Goal: Transaction & Acquisition: Purchase product/service

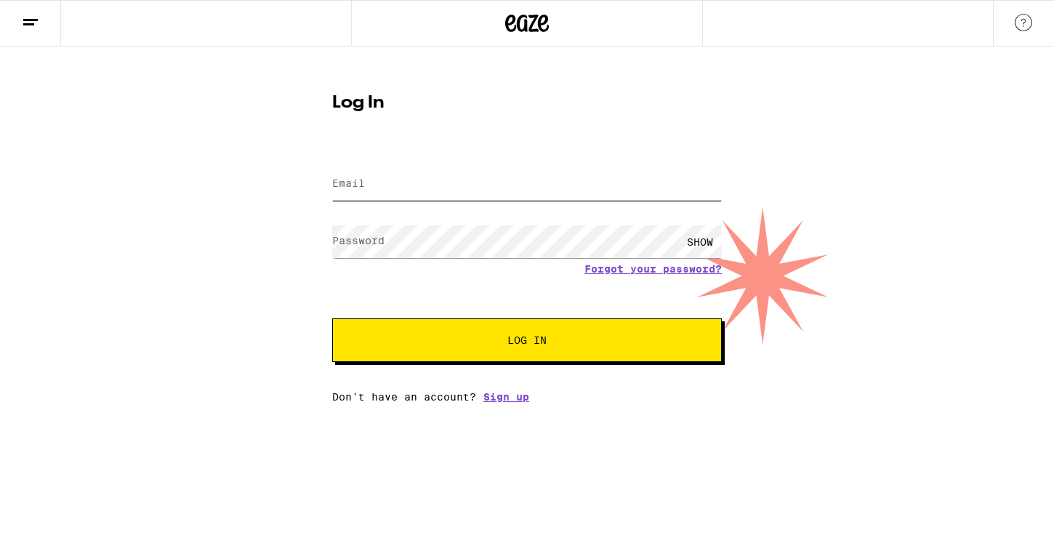
type input "[EMAIL_ADDRESS][DOMAIN_NAME]"
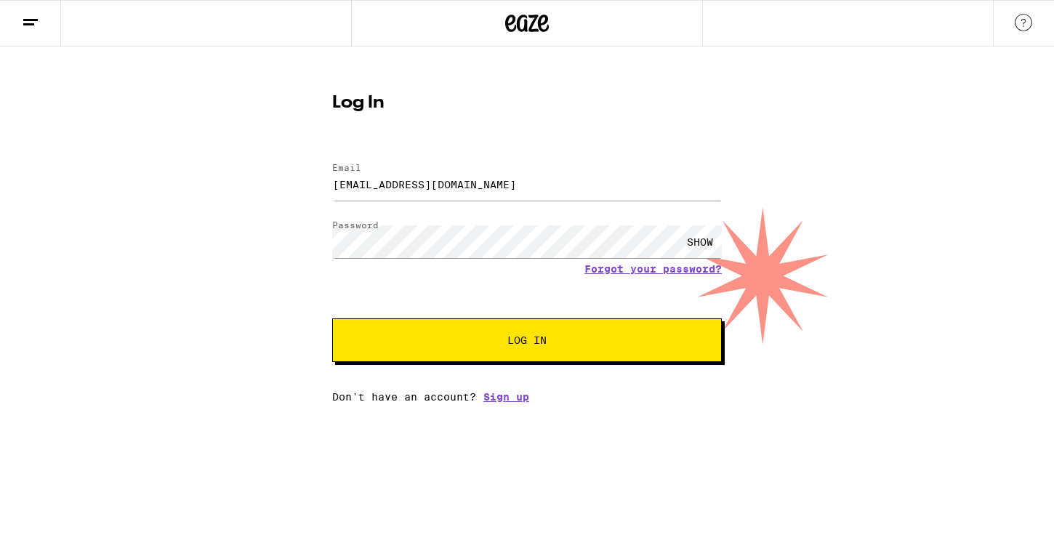
click at [418, 329] on button "Log In" at bounding box center [527, 340] width 390 height 44
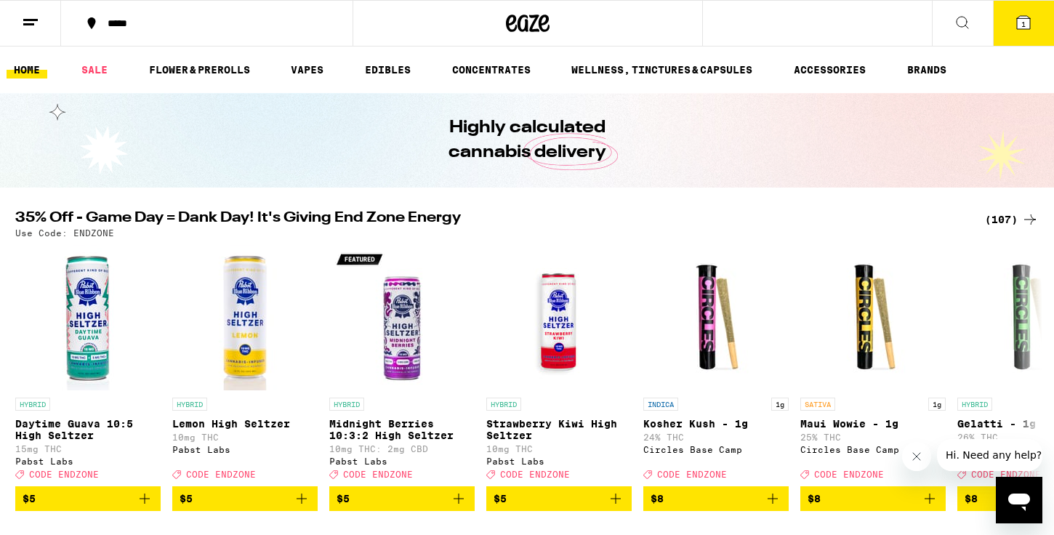
click at [1029, 15] on icon at bounding box center [1023, 22] width 17 height 17
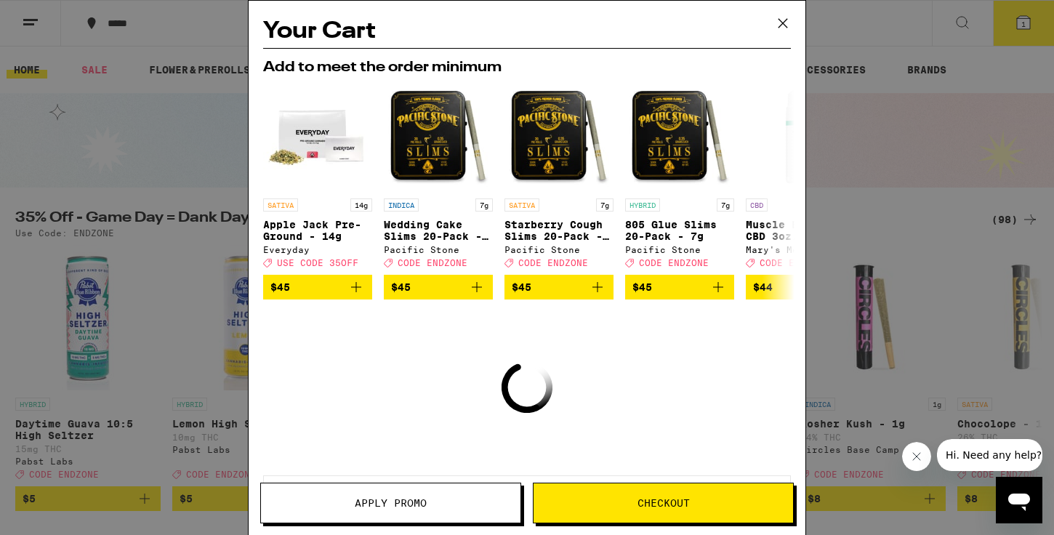
click at [789, 23] on icon at bounding box center [783, 23] width 22 height 22
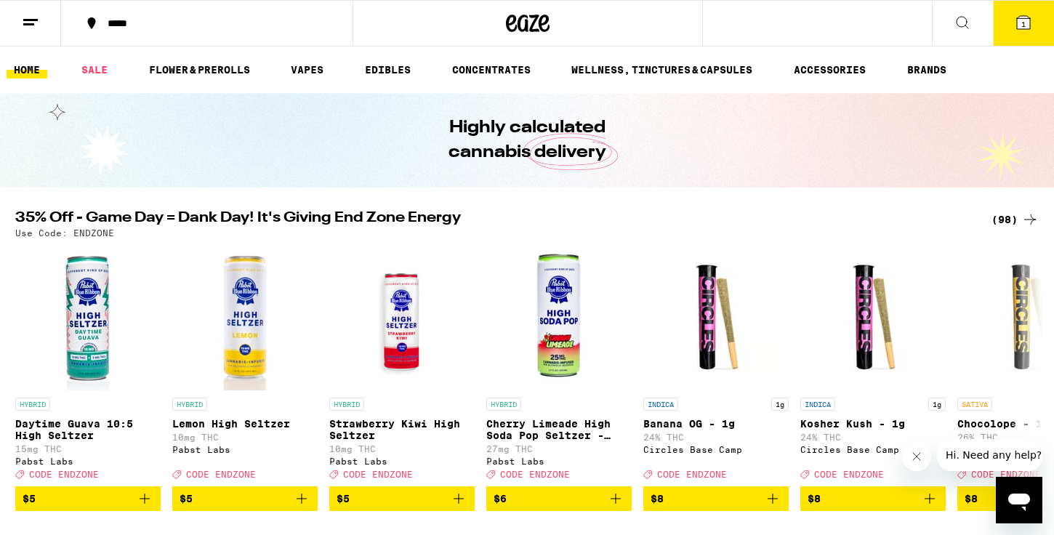
click at [191, 30] on button "*****" at bounding box center [207, 23] width 292 height 44
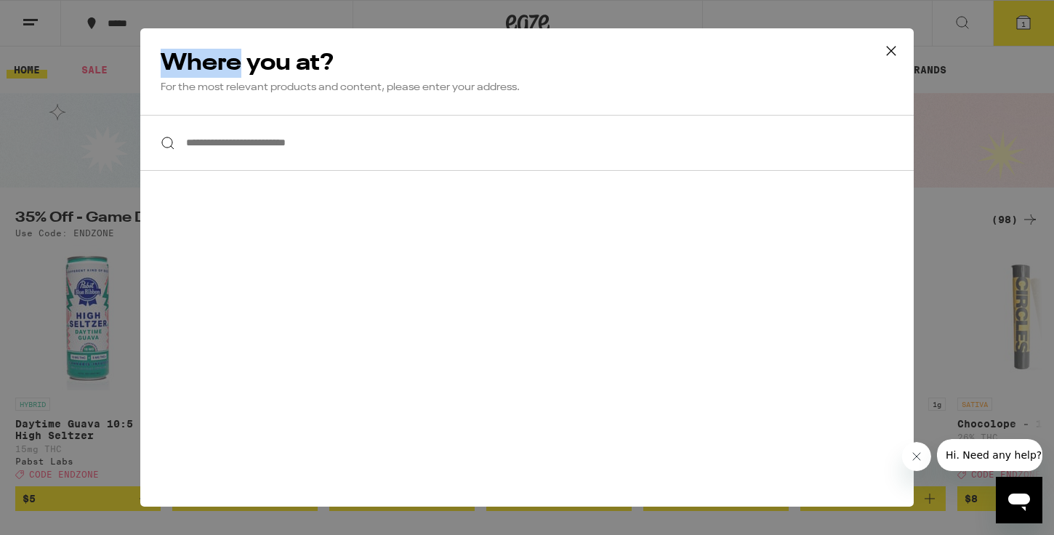
click at [191, 30] on div "**********" at bounding box center [527, 267] width 1054 height 535
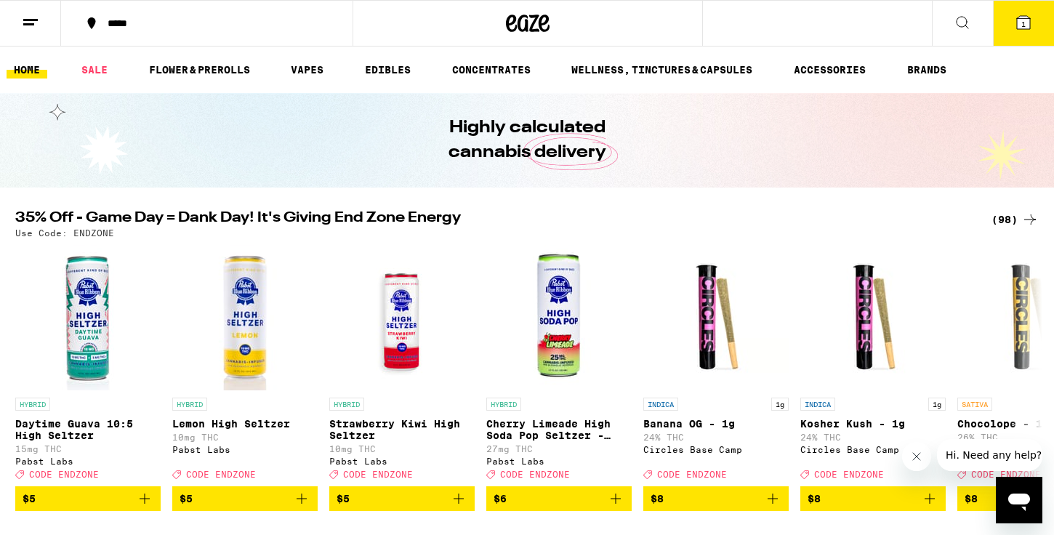
click at [191, 30] on button "*****" at bounding box center [207, 23] width 292 height 44
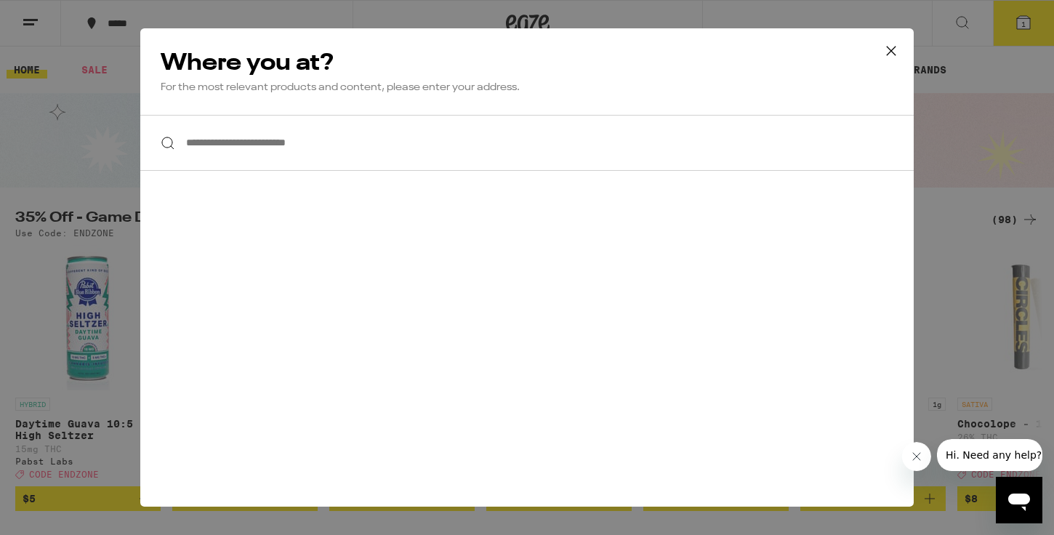
click at [220, 147] on input "**********" at bounding box center [526, 143] width 773 height 56
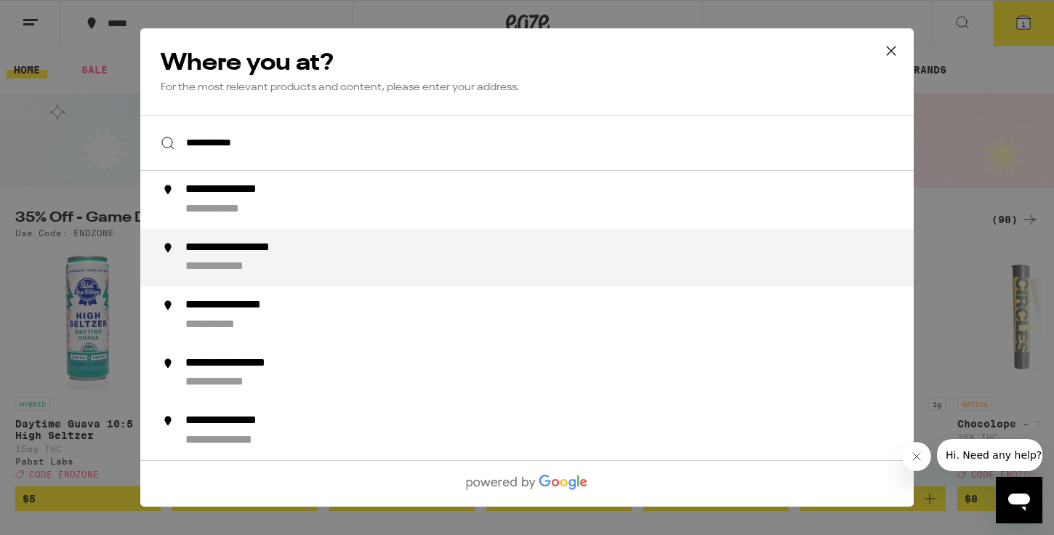
click at [213, 196] on div "**********" at bounding box center [245, 189] width 120 height 15
type input "**********"
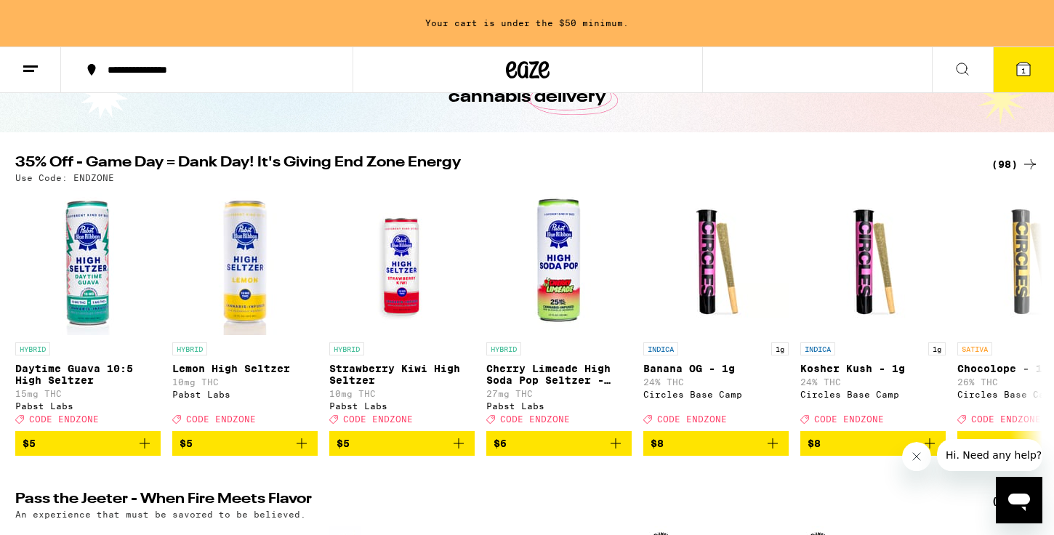
scroll to position [103, 0]
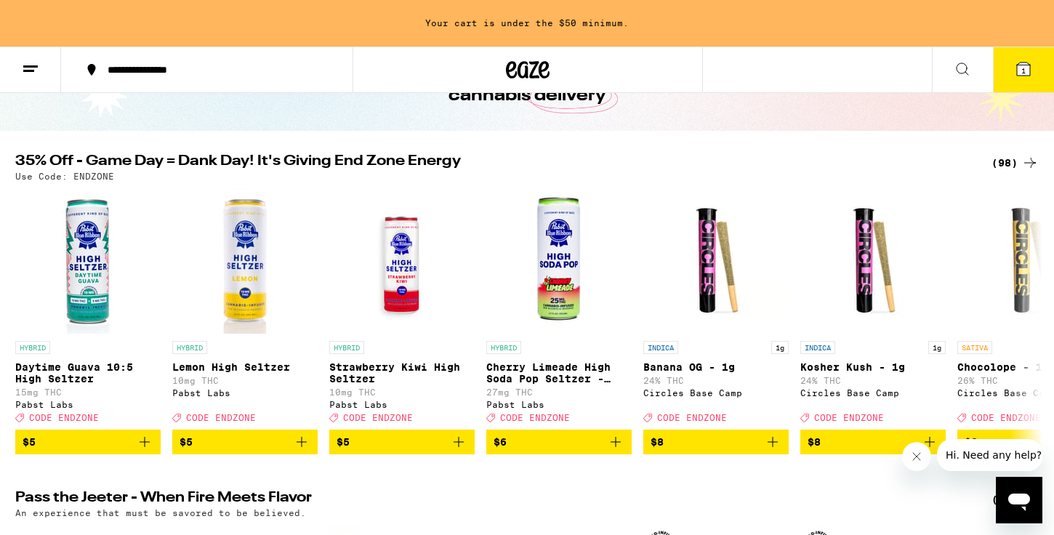
click at [998, 167] on div "(98)" at bounding box center [1015, 162] width 47 height 17
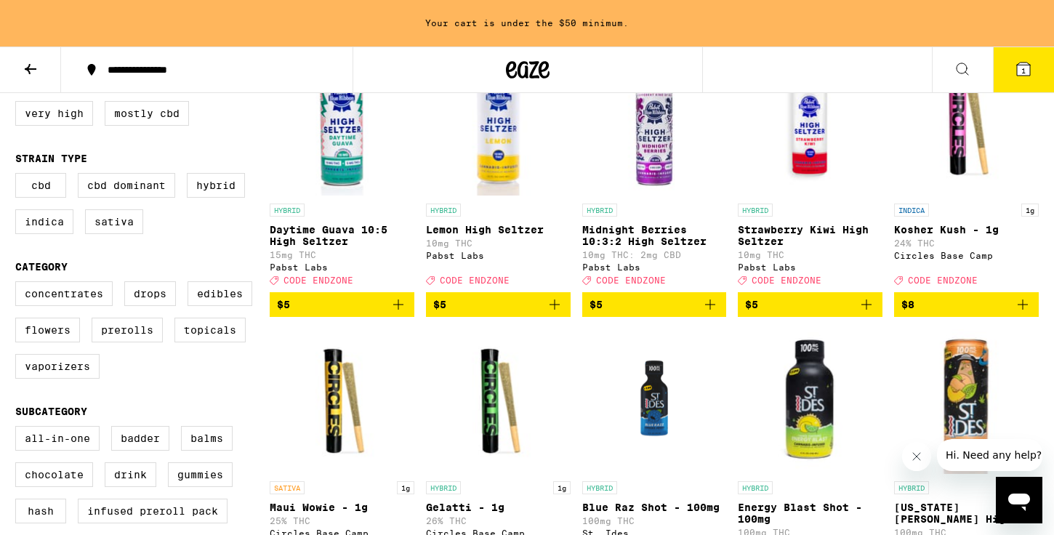
scroll to position [212, 0]
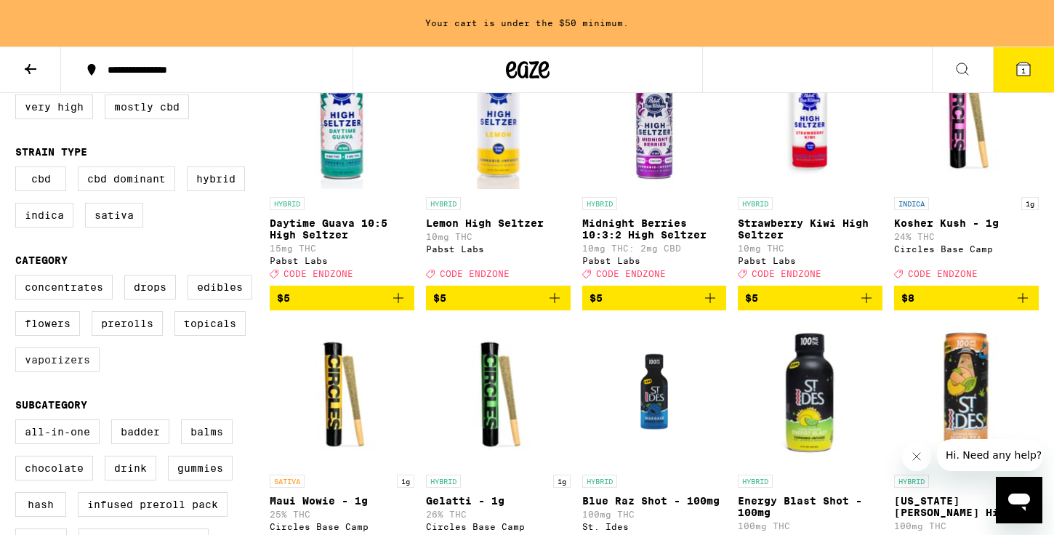
click at [51, 372] on label "Vaporizers" at bounding box center [57, 359] width 84 height 25
click at [19, 278] on input "Vaporizers" at bounding box center [18, 277] width 1 height 1
checkbox input "true"
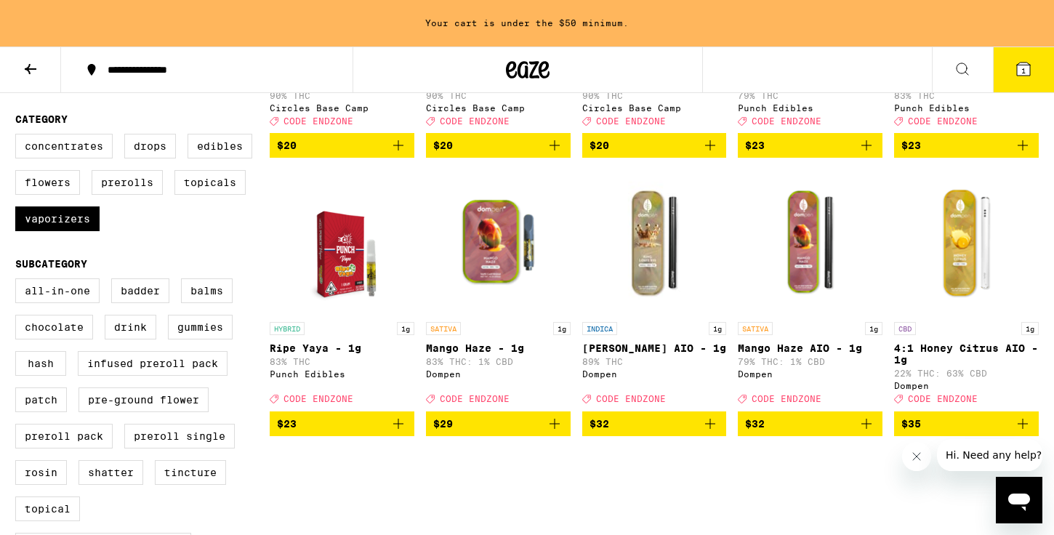
scroll to position [239, 0]
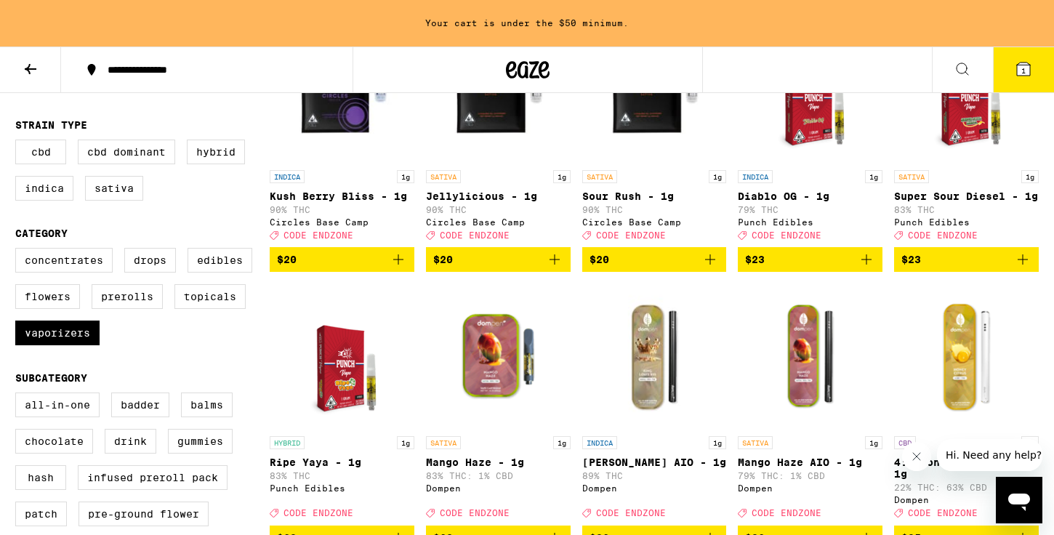
click at [15, 78] on button at bounding box center [30, 70] width 61 height 46
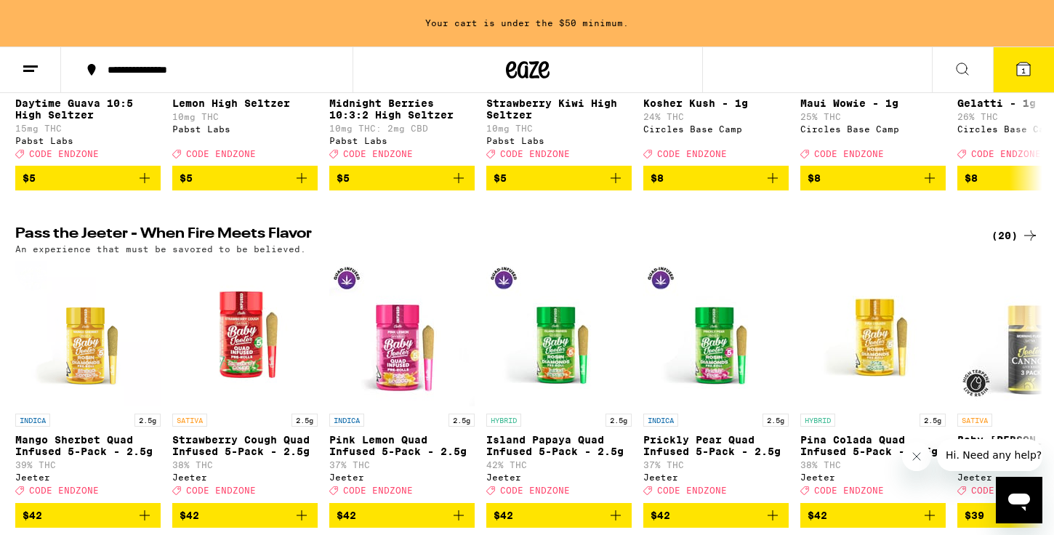
scroll to position [493, 0]
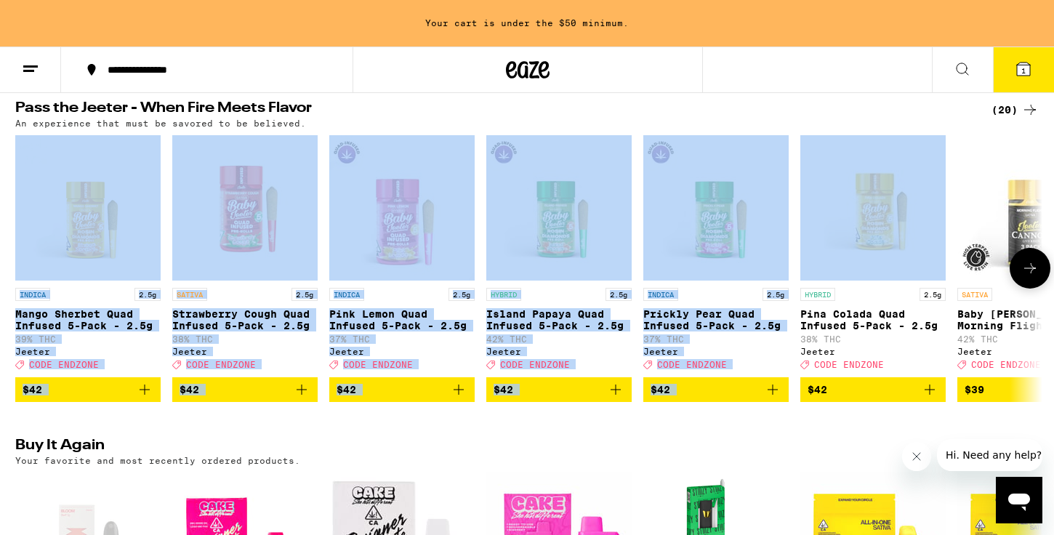
drag, startPoint x: 1017, startPoint y: 130, endPoint x: 939, endPoint y: 161, distance: 83.8
click at [939, 161] on div "Pass the [PERSON_NAME] - When Fire Meets Flavor (20) An experience that must be…" at bounding box center [527, 251] width 1047 height 300
click at [848, 148] on img "Open page for Pina Colada Quad Infused 5-Pack - 2.5g from Jeeter" at bounding box center [872, 207] width 145 height 145
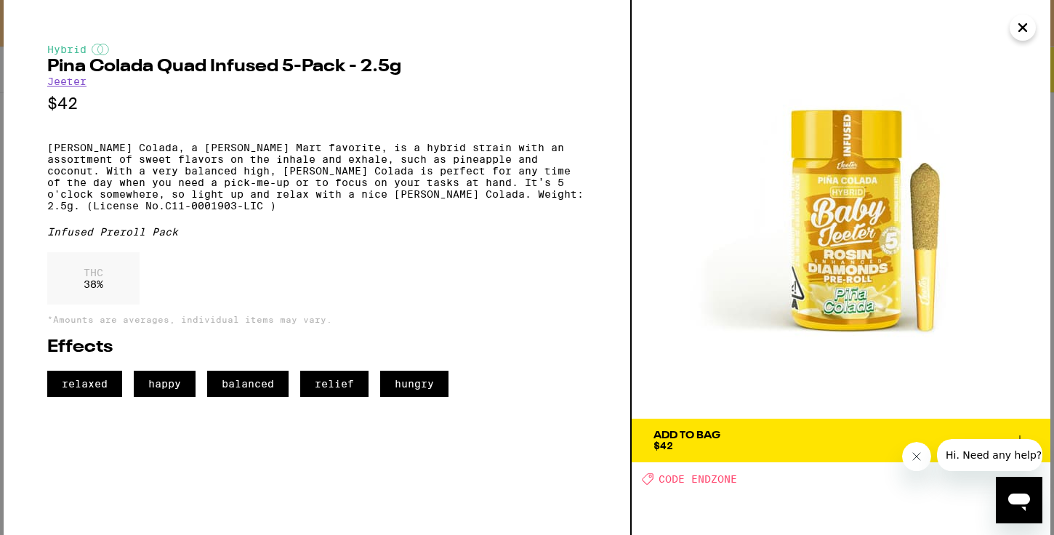
click at [1026, 19] on icon "Close" at bounding box center [1022, 28] width 17 height 22
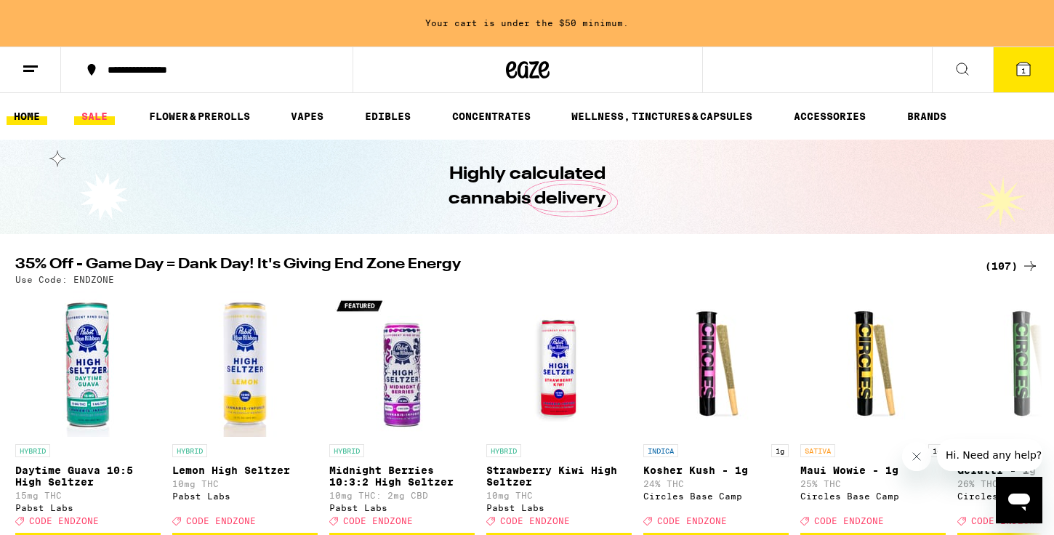
click at [100, 118] on link "SALE" at bounding box center [94, 116] width 41 height 17
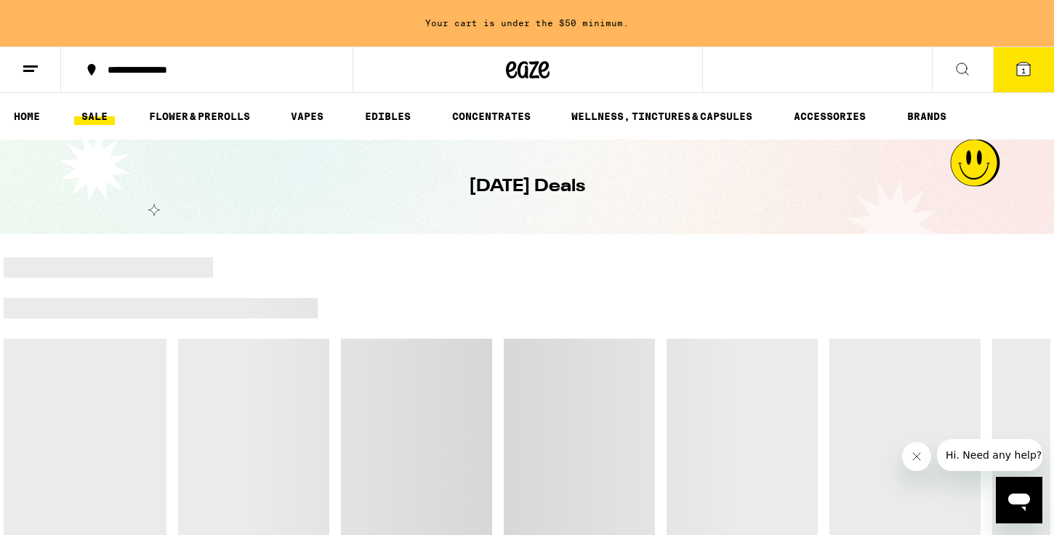
click at [100, 118] on link "SALE" at bounding box center [94, 116] width 41 height 17
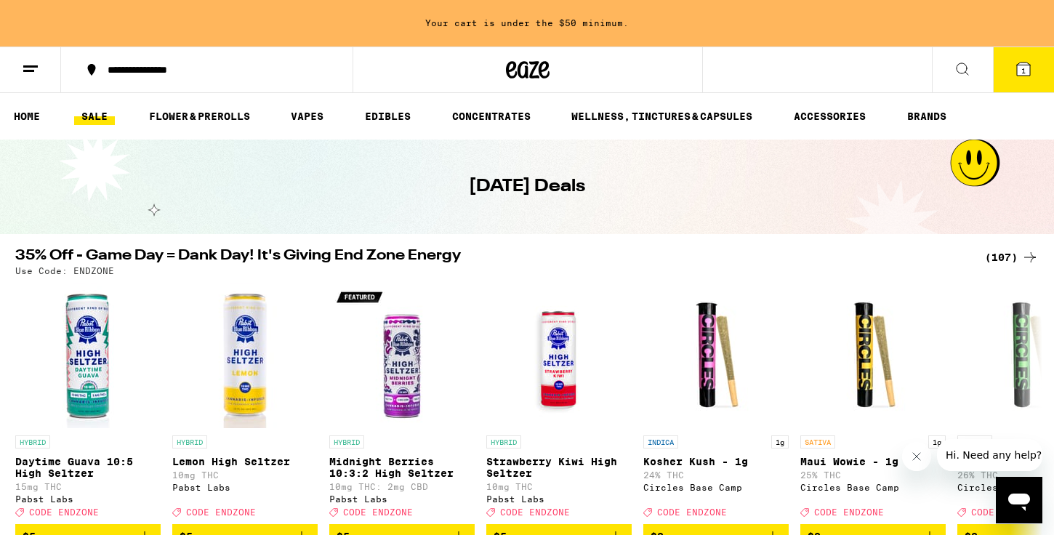
click at [1001, 257] on div "(107)" at bounding box center [1012, 257] width 54 height 17
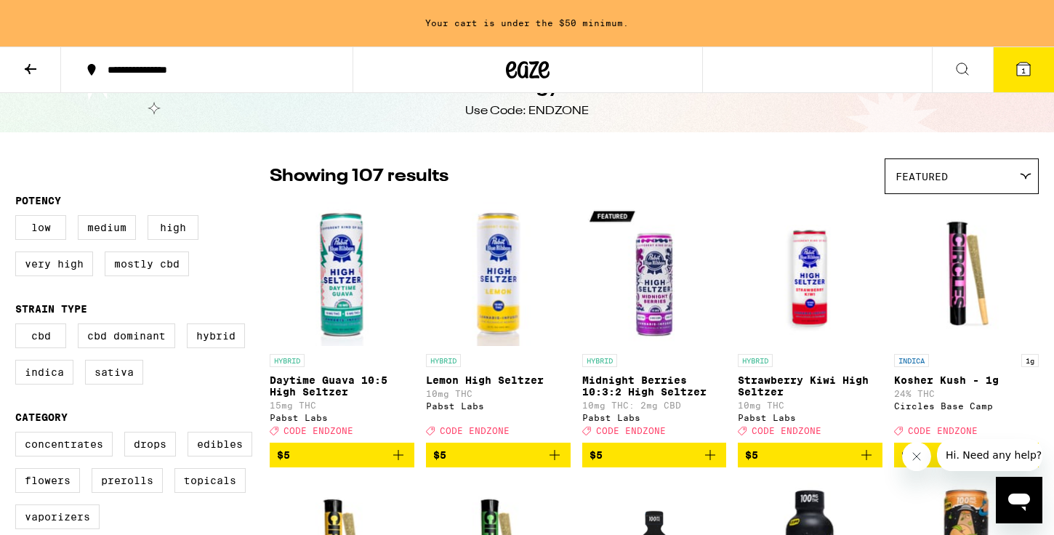
scroll to position [105, 0]
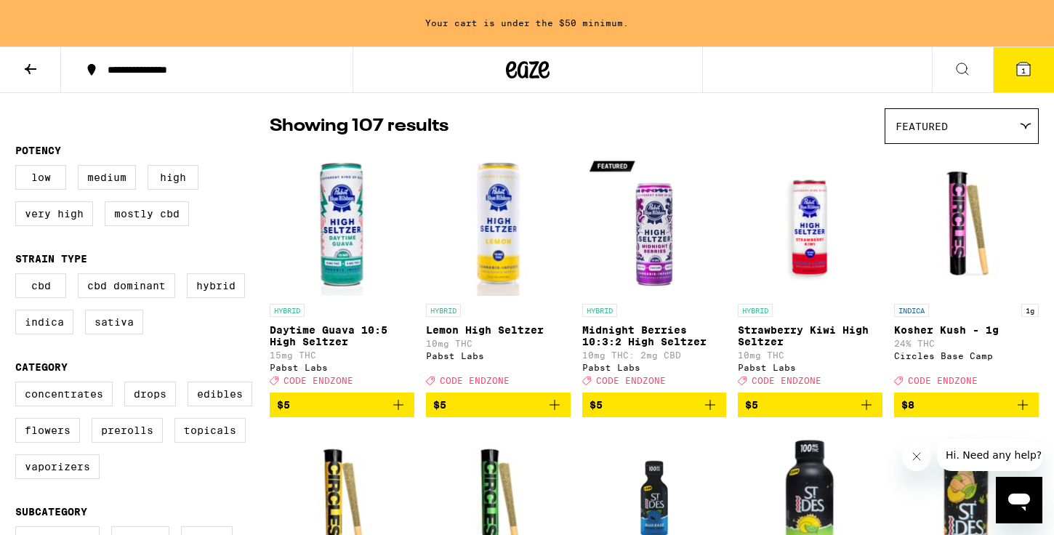
click at [60, 479] on label "Vaporizers" at bounding box center [57, 466] width 84 height 25
click at [19, 385] on input "Vaporizers" at bounding box center [18, 384] width 1 height 1
checkbox input "true"
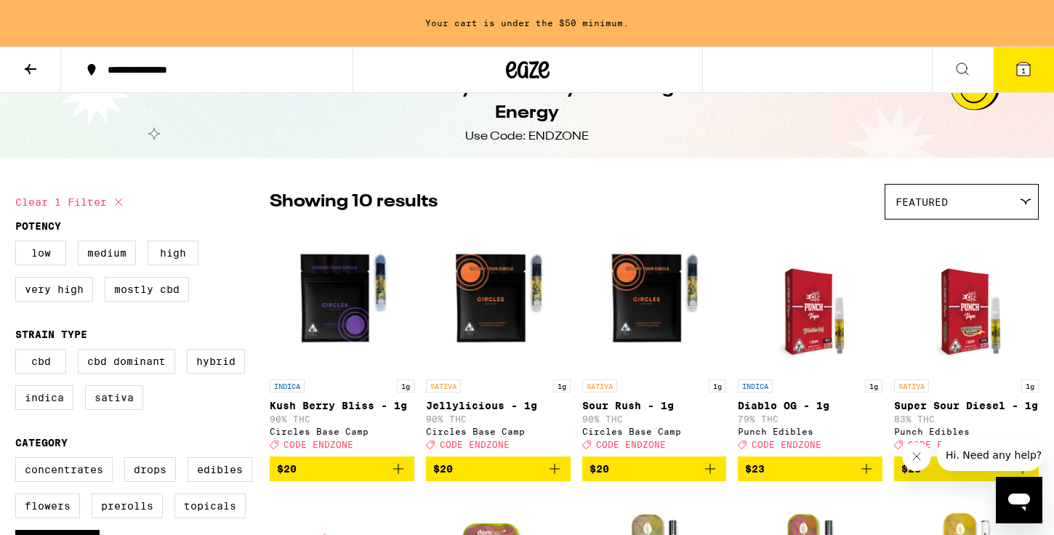
scroll to position [31, 0]
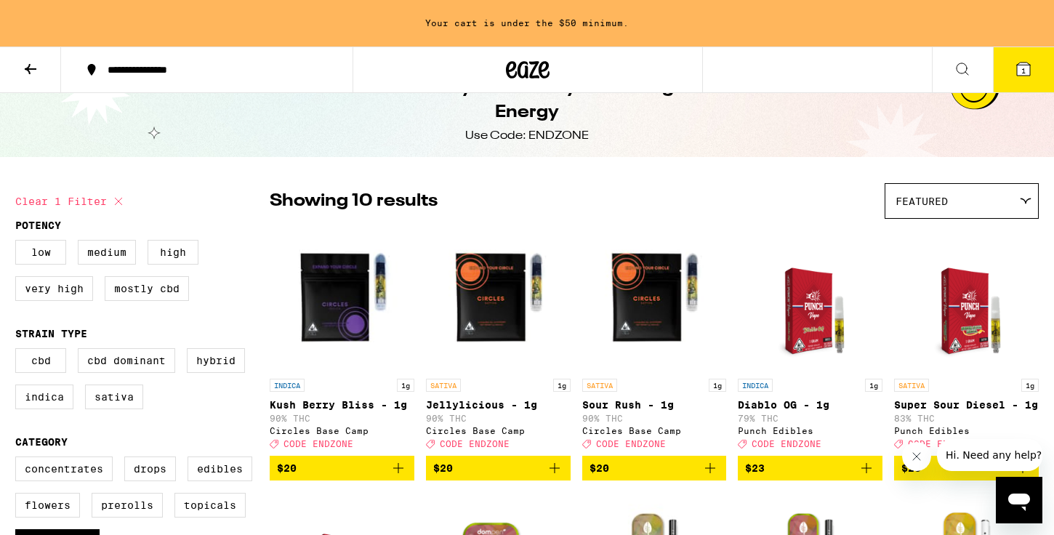
click at [401, 477] on icon "Add to bag" at bounding box center [398, 467] width 17 height 17
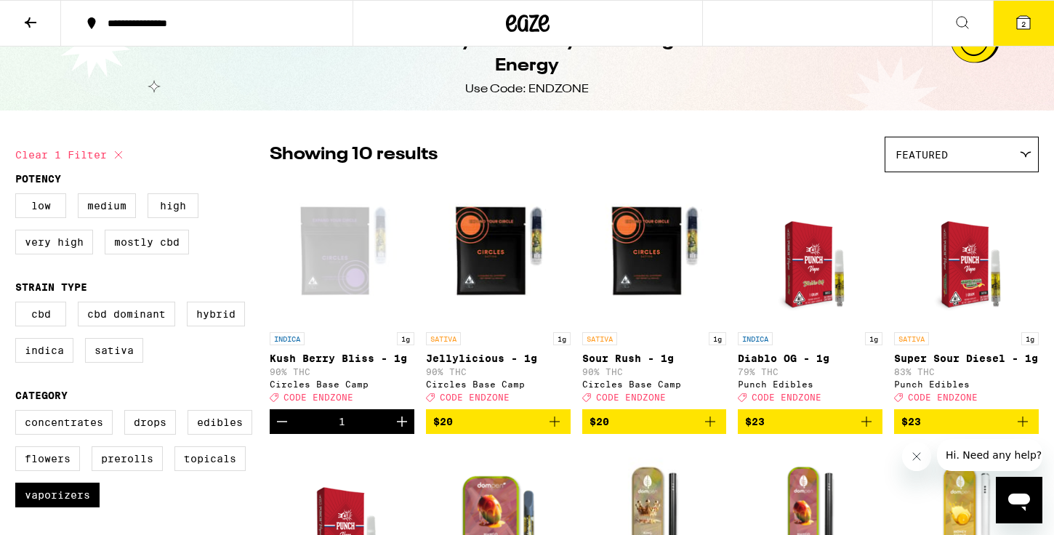
scroll to position [0, 0]
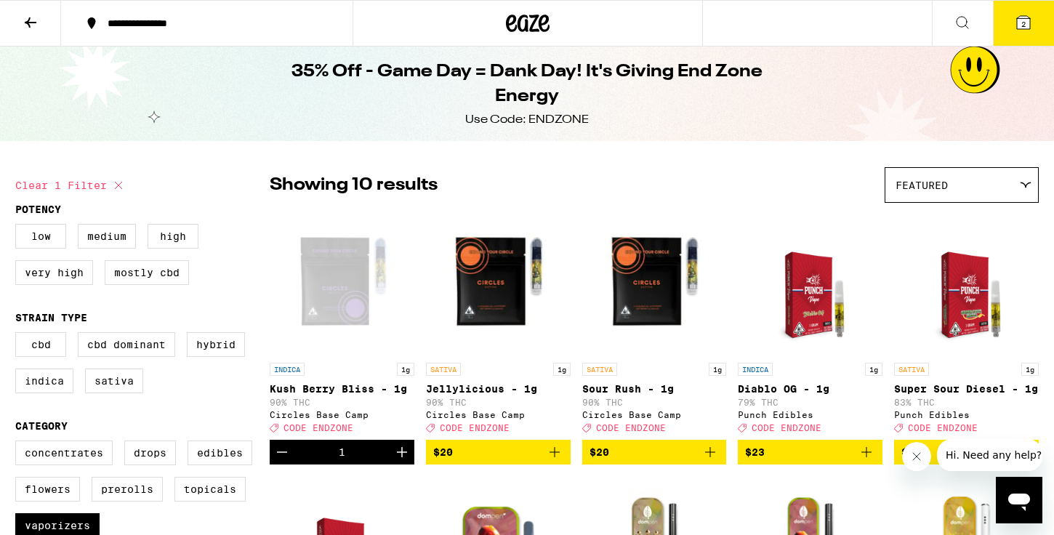
click at [557, 461] on icon "Add to bag" at bounding box center [554, 451] width 17 height 17
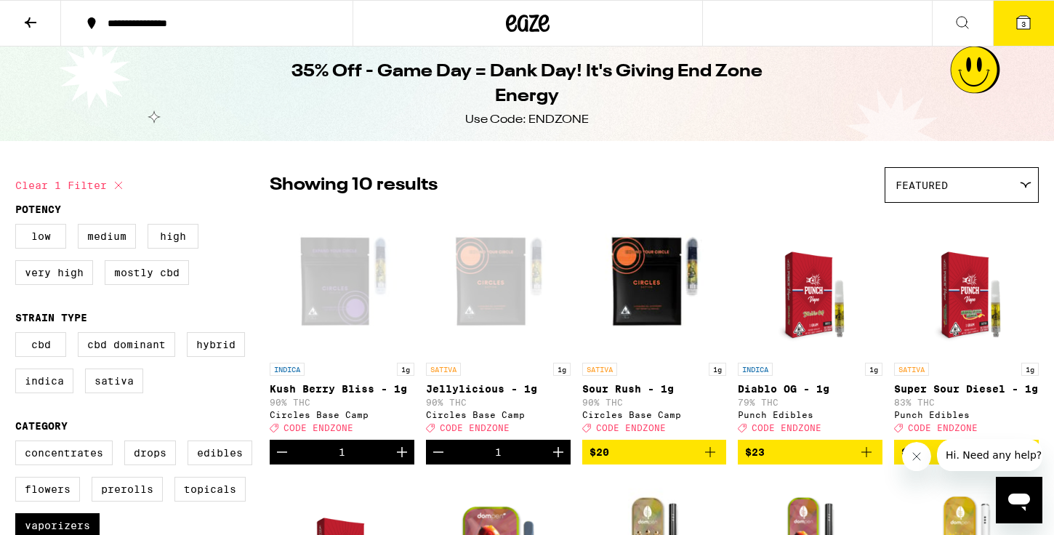
click at [719, 465] on button "$20" at bounding box center [654, 452] width 145 height 25
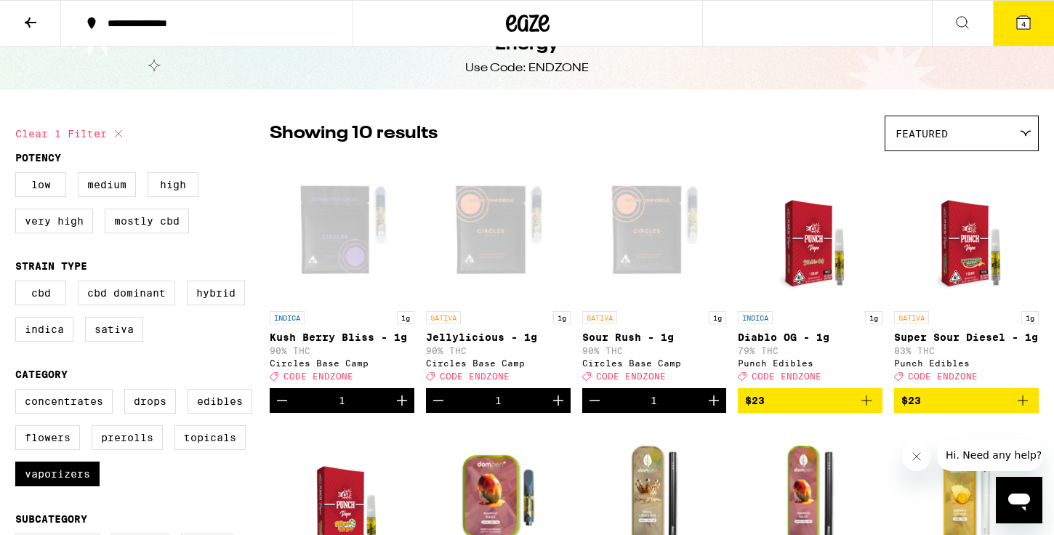
scroll to position [58, 0]
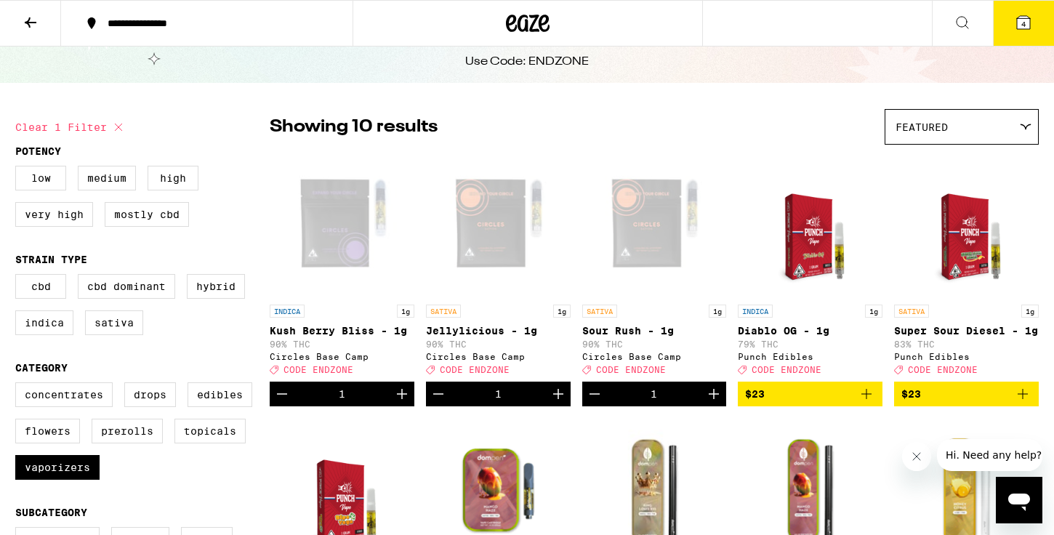
click at [870, 403] on icon "Add to bag" at bounding box center [866, 393] width 17 height 17
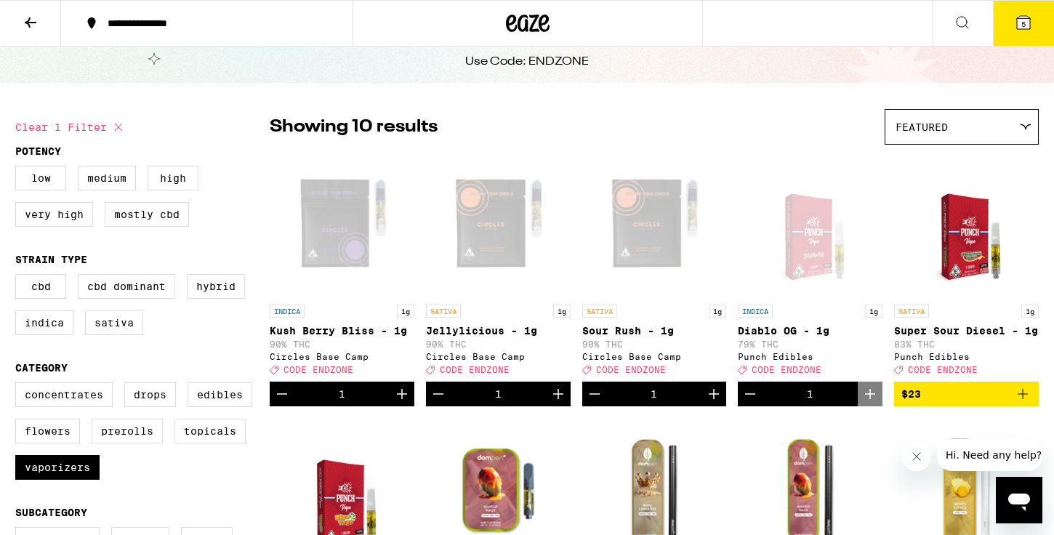
click at [945, 20] on button at bounding box center [962, 24] width 61 height 46
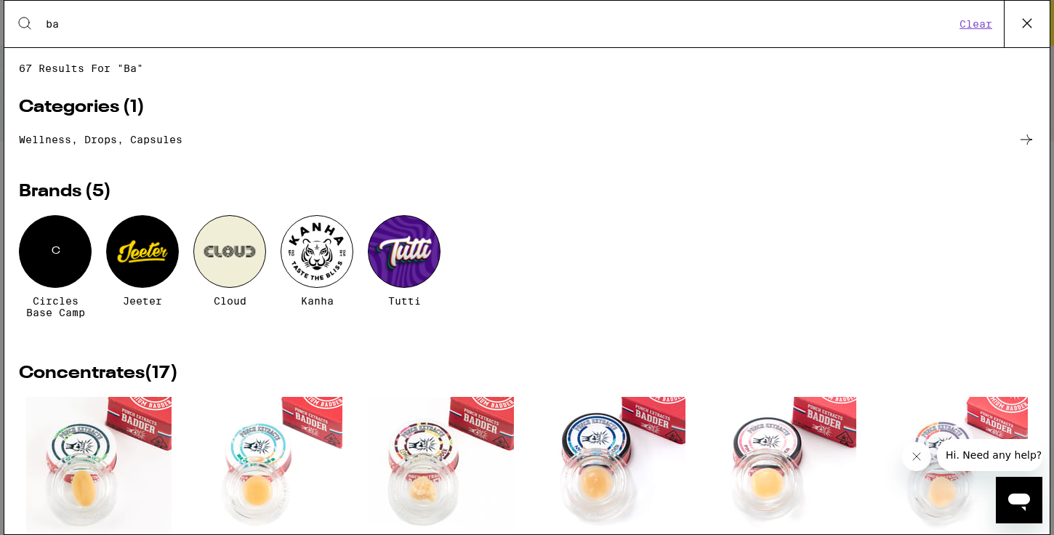
type input "b"
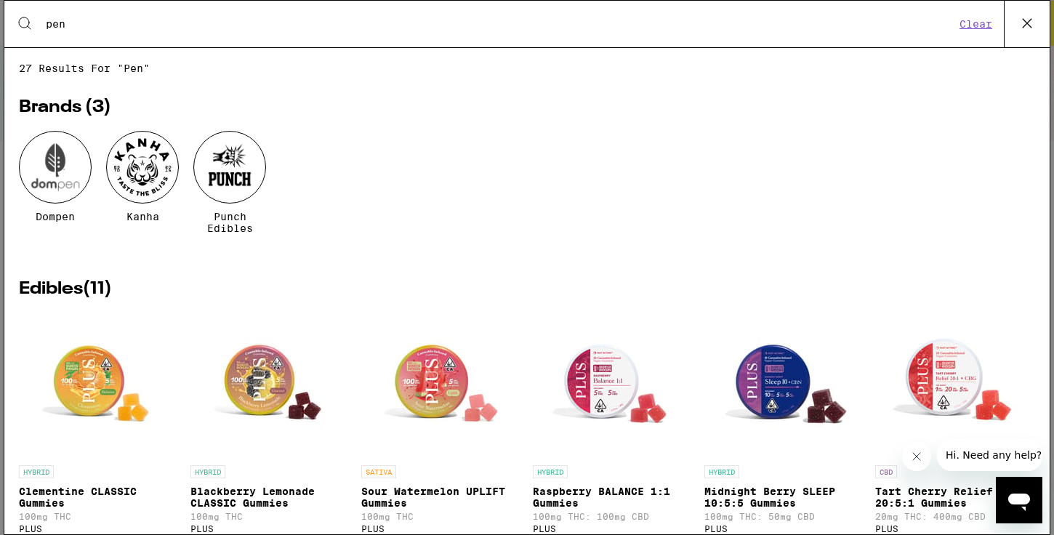
type input "pen"
click at [252, 30] on input "pen" at bounding box center [500, 23] width 910 height 13
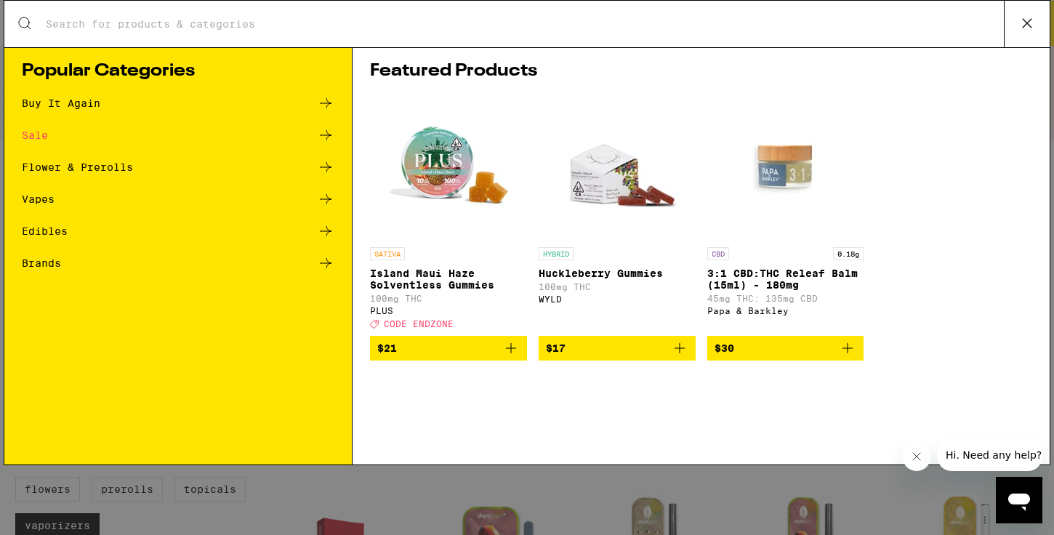
click at [44, 202] on div "Vapes" at bounding box center [38, 199] width 33 height 10
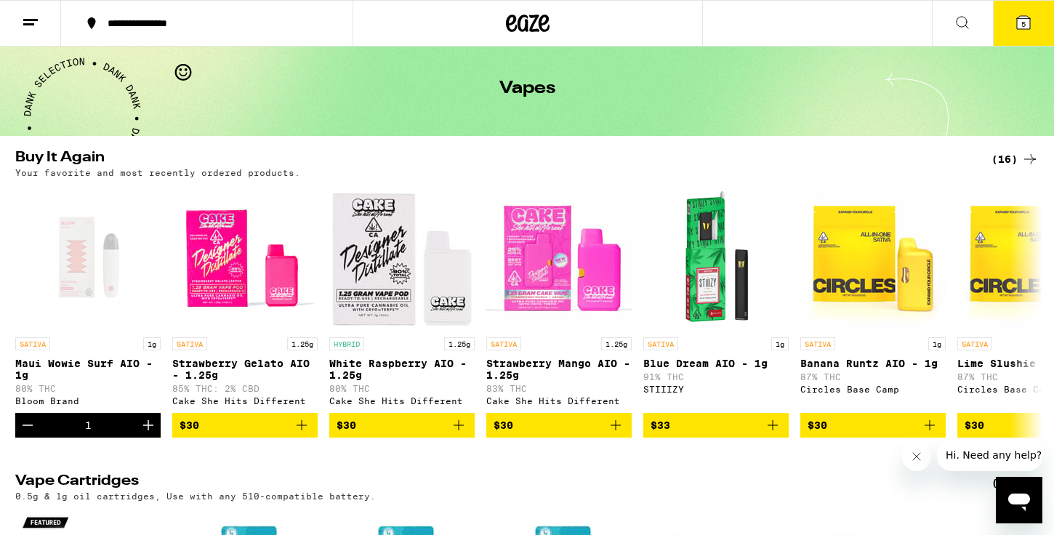
click at [38, 22] on icon at bounding box center [30, 22] width 17 height 17
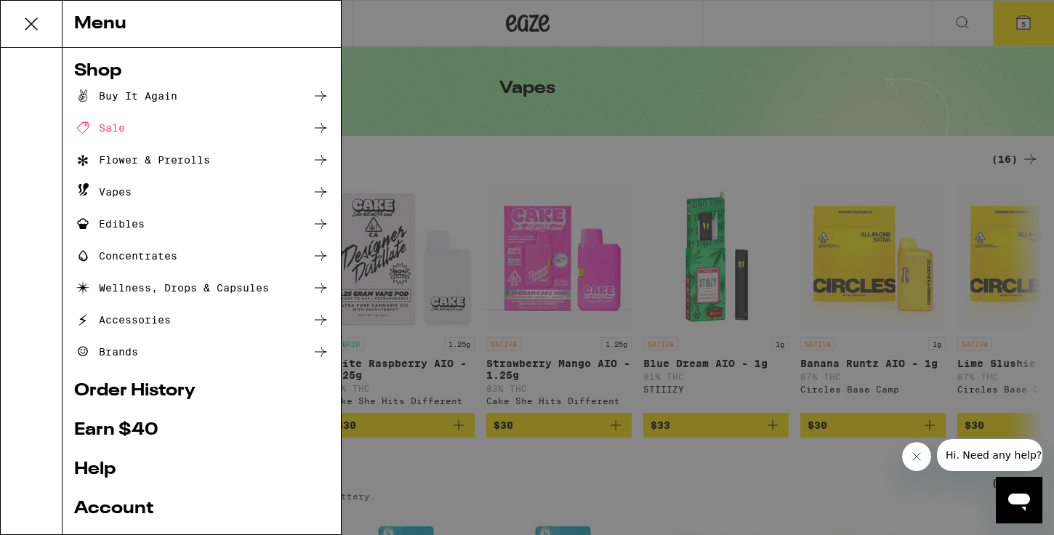
click at [145, 315] on div "Accessories" at bounding box center [122, 319] width 97 height 17
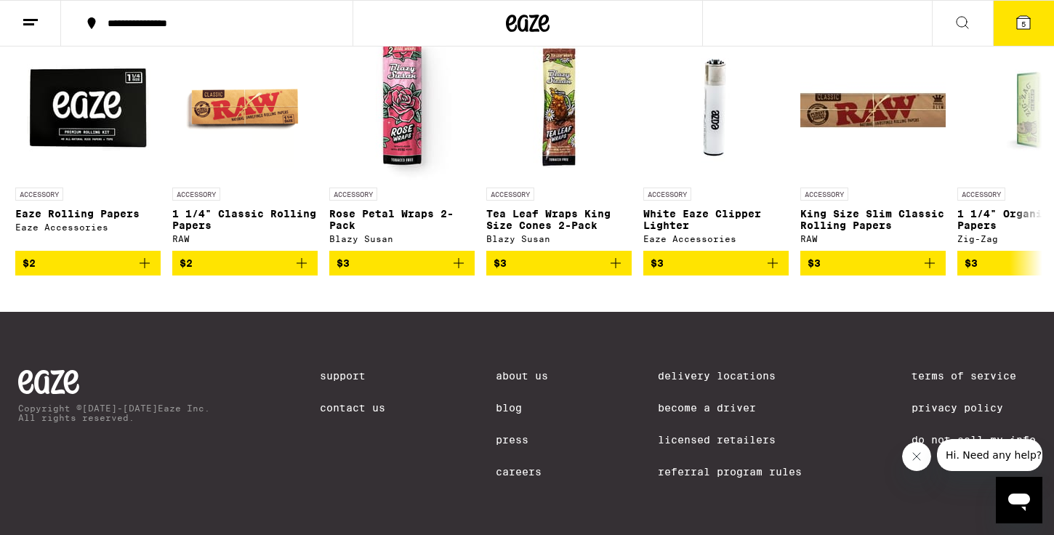
scroll to position [151, 0]
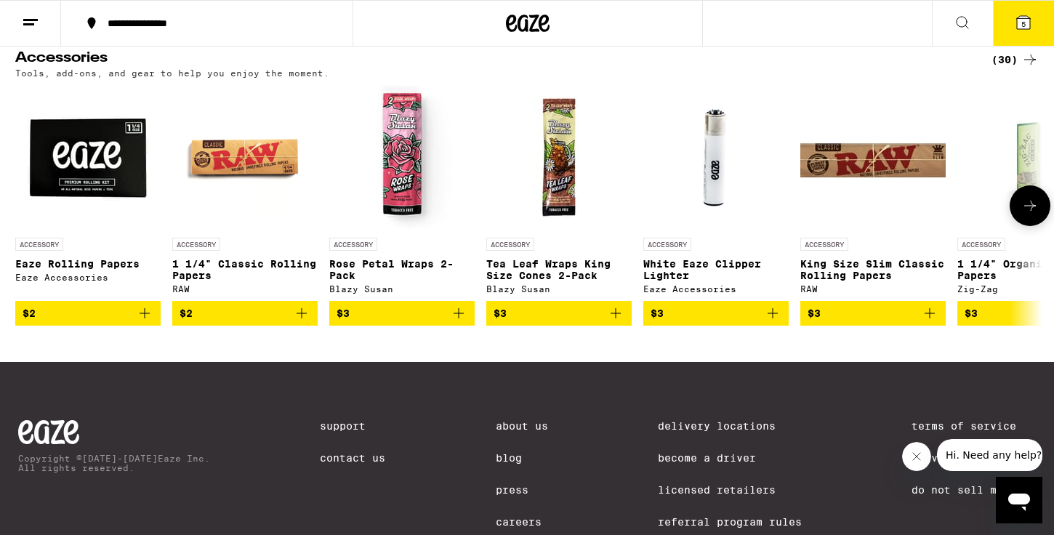
click at [1022, 226] on button at bounding box center [1030, 205] width 41 height 41
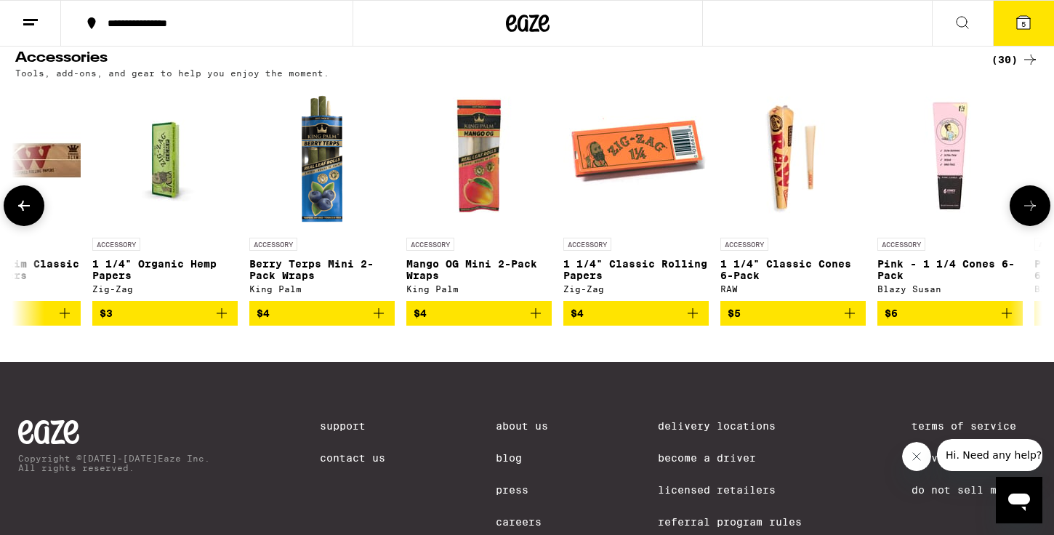
click at [1022, 226] on button at bounding box center [1030, 205] width 41 height 41
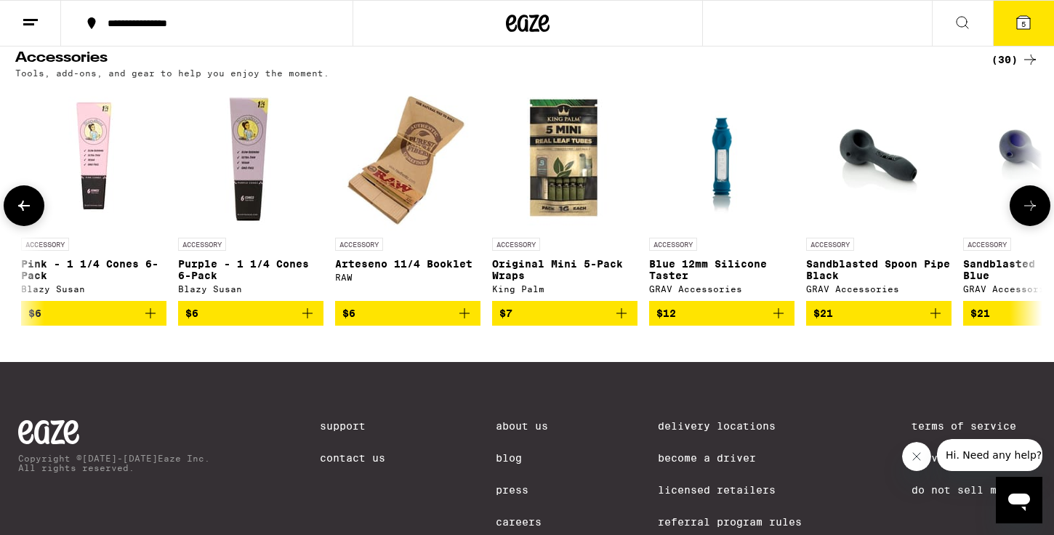
scroll to position [0, 1730]
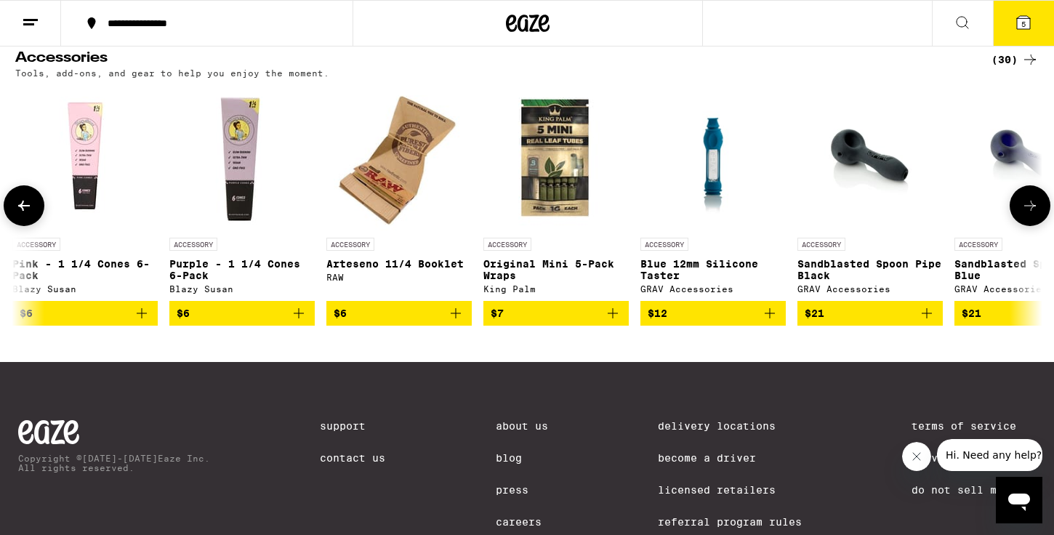
click at [1022, 226] on button at bounding box center [1030, 205] width 41 height 41
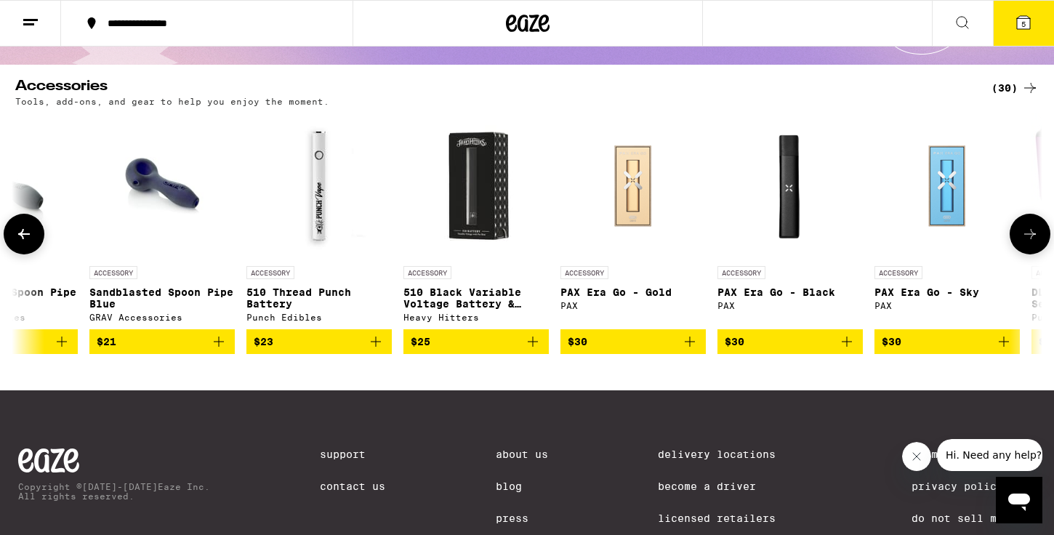
scroll to position [106, 0]
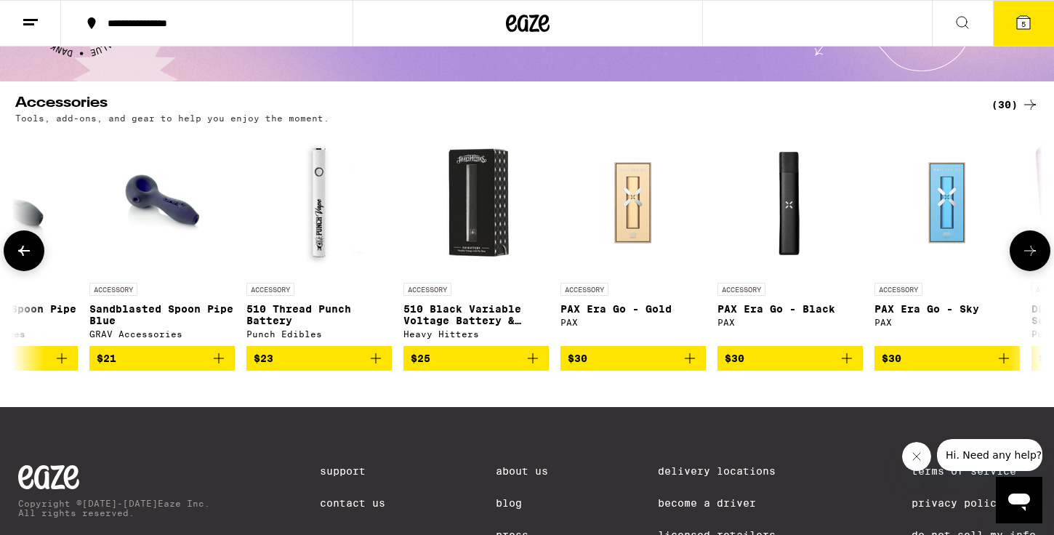
click at [1032, 241] on button at bounding box center [1030, 250] width 41 height 41
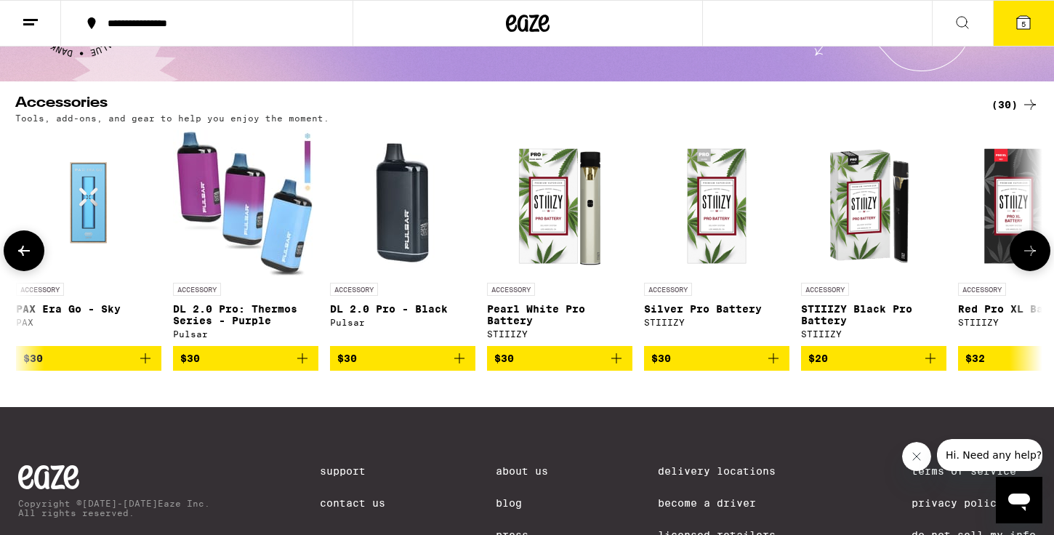
scroll to position [0, 3460]
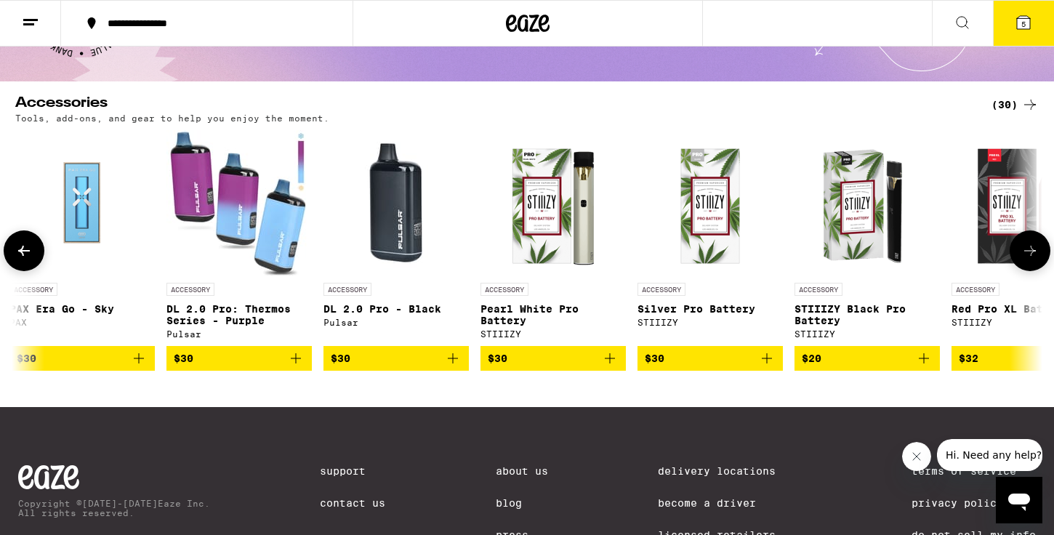
click at [32, 247] on icon at bounding box center [23, 250] width 17 height 17
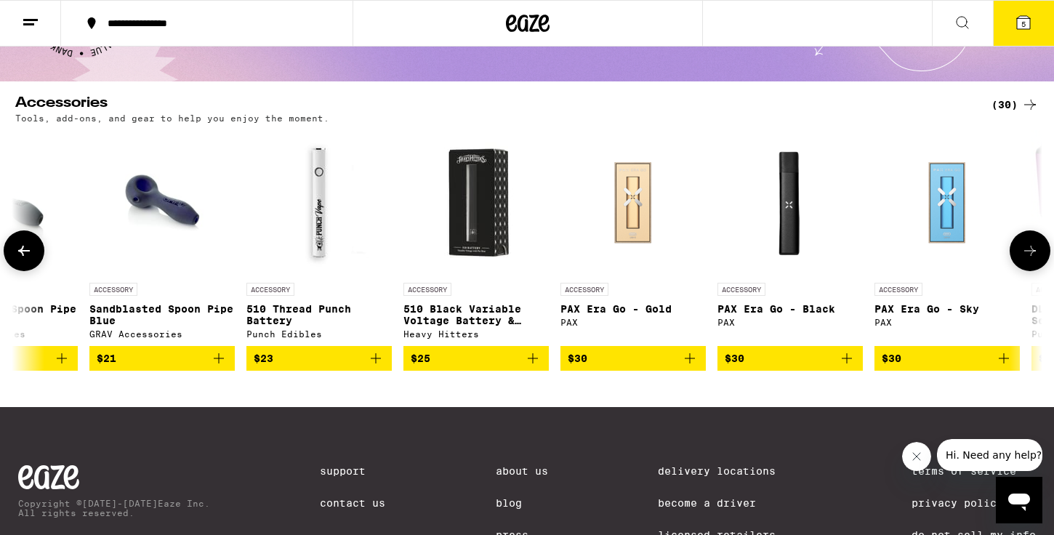
scroll to position [0, 2595]
click at [297, 367] on span "$23" at bounding box center [319, 358] width 131 height 17
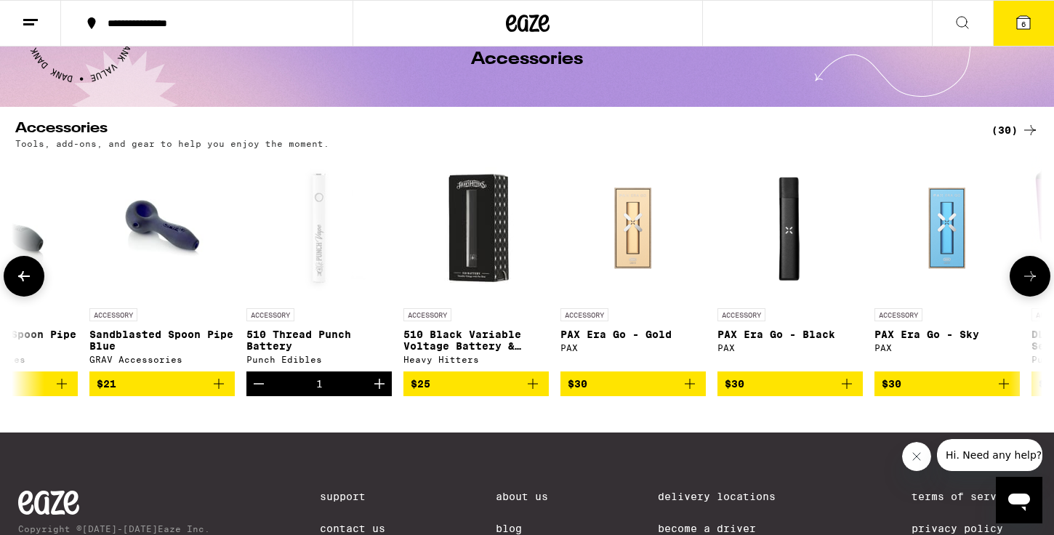
scroll to position [71, 0]
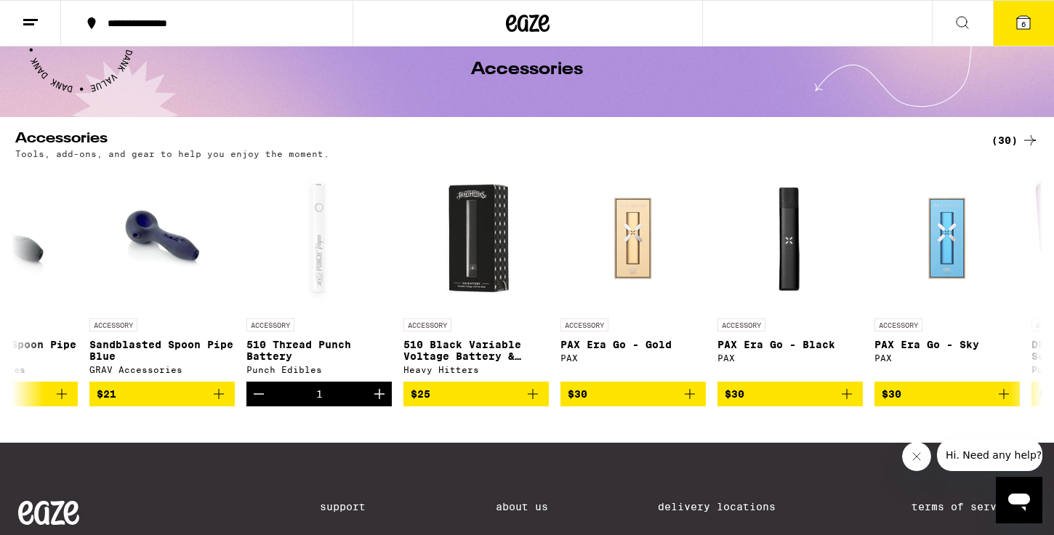
click at [1018, 29] on icon at bounding box center [1023, 22] width 17 height 17
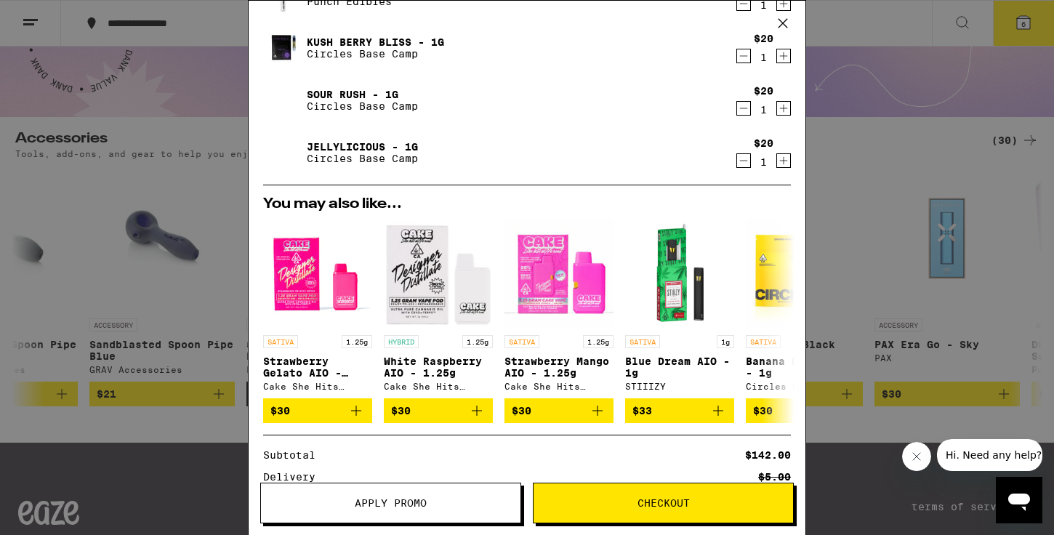
scroll to position [318, 0]
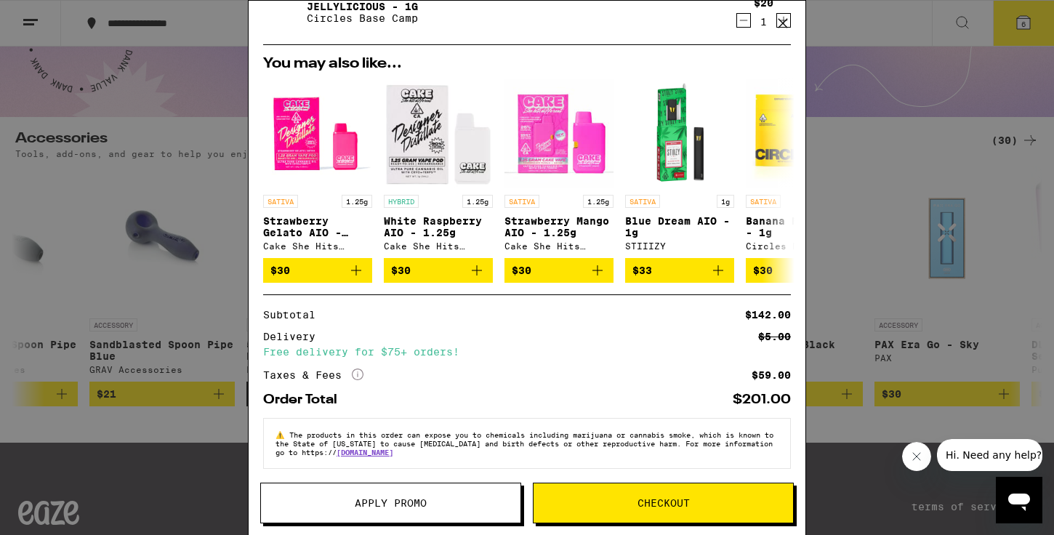
click at [423, 494] on button "Apply Promo" at bounding box center [390, 503] width 261 height 41
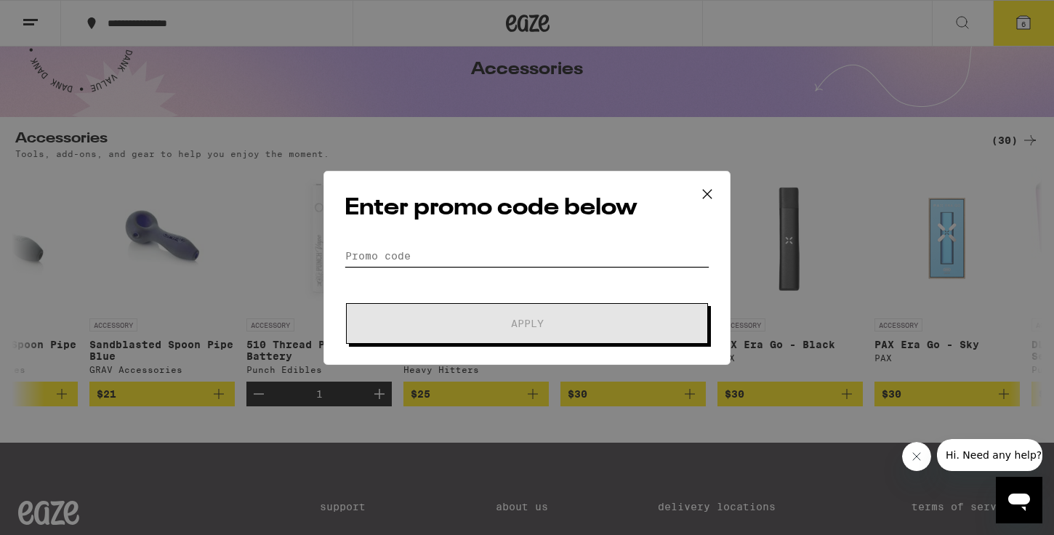
click at [457, 256] on input "Promo Code" at bounding box center [527, 256] width 365 height 22
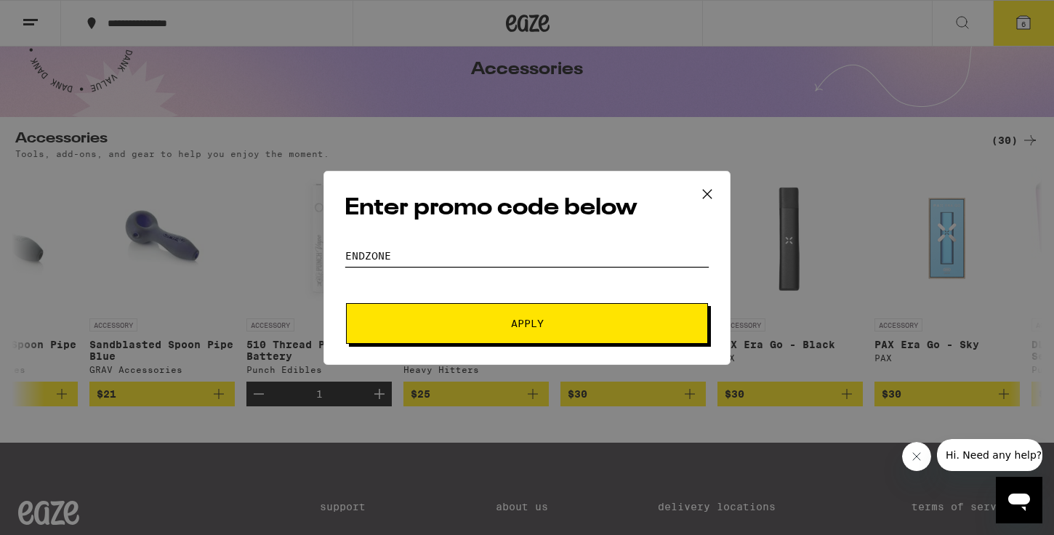
type input "endzone"
click at [346, 303] on button "Apply" at bounding box center [527, 323] width 362 height 41
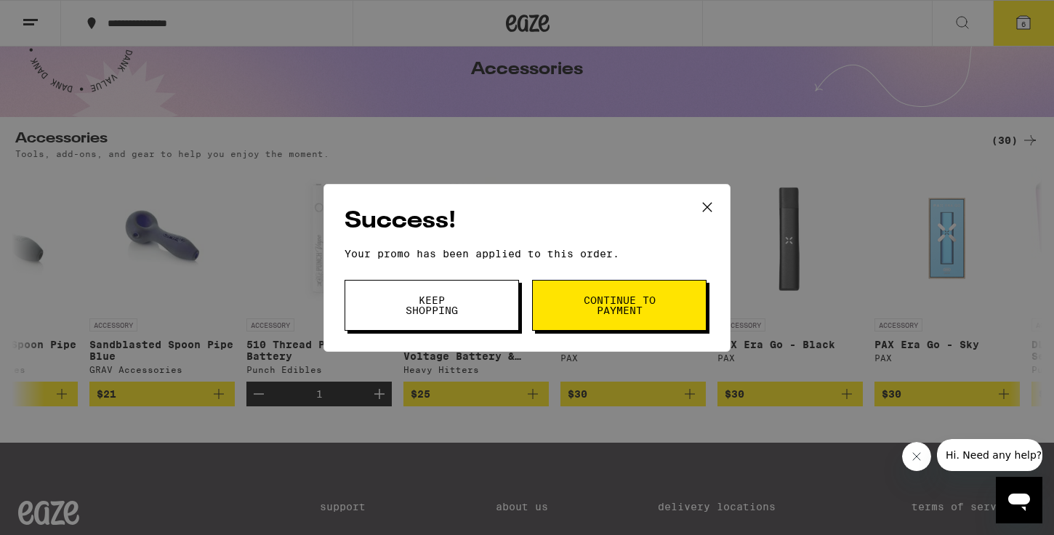
drag, startPoint x: 632, startPoint y: 325, endPoint x: 711, endPoint y: 190, distance: 156.1
click at [711, 191] on div "Success! Your promo has been applied to this order. Promo Code endzone Keep Sho…" at bounding box center [527, 268] width 407 height 168
click at [711, 206] on icon at bounding box center [707, 207] width 22 height 22
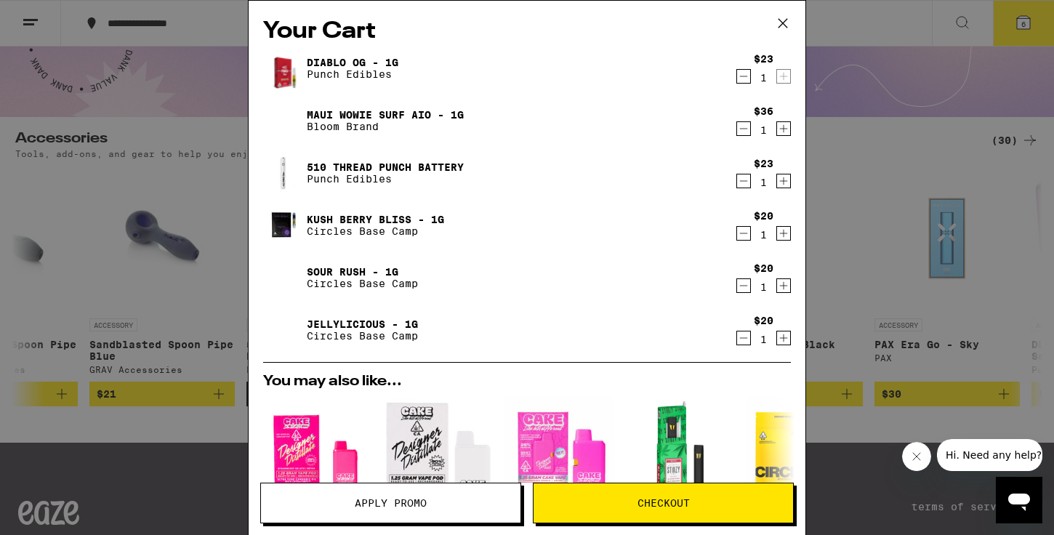
click at [742, 131] on icon "Decrement" at bounding box center [743, 128] width 13 height 17
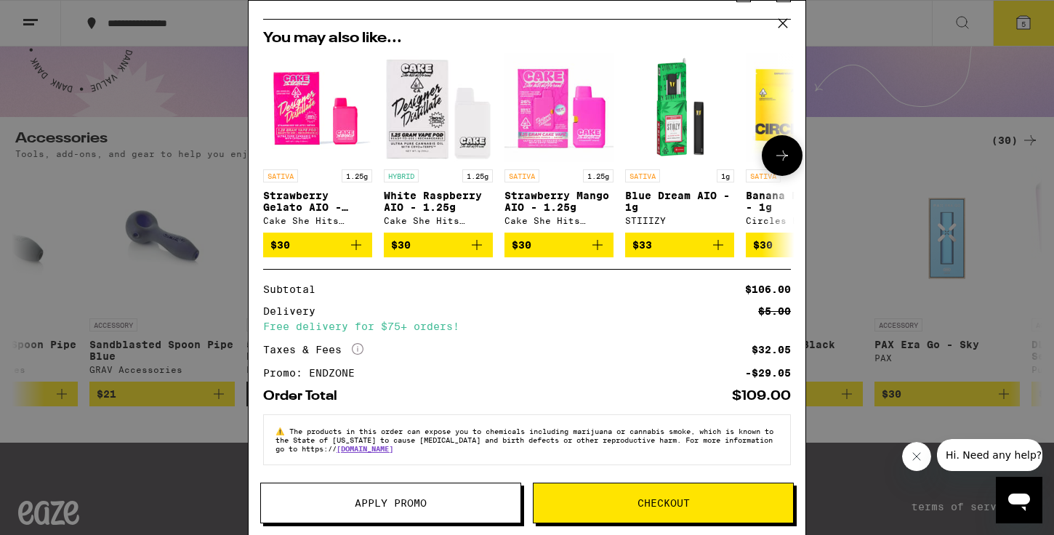
scroll to position [297, 0]
click at [595, 502] on span "Checkout" at bounding box center [664, 503] width 260 height 10
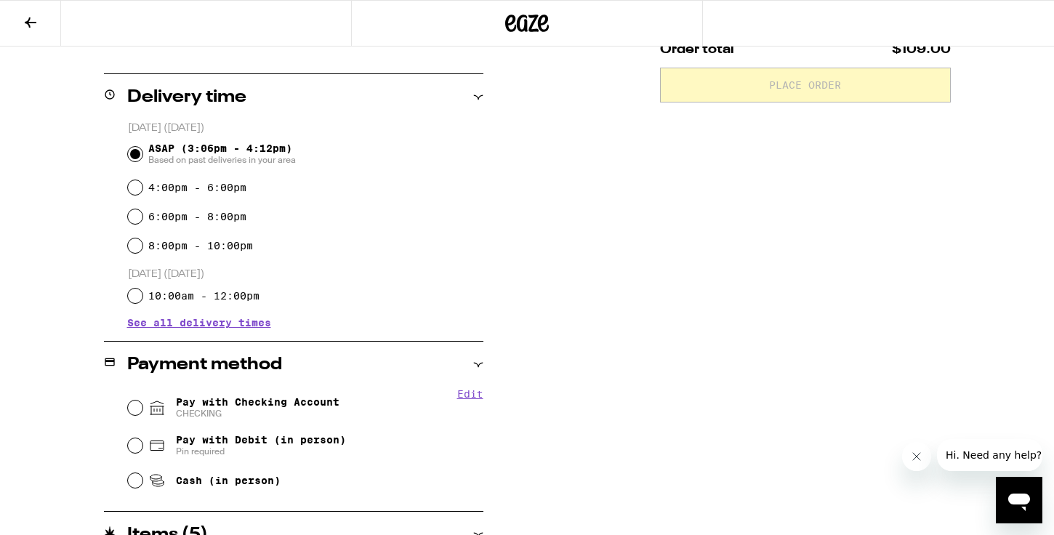
scroll to position [345, 0]
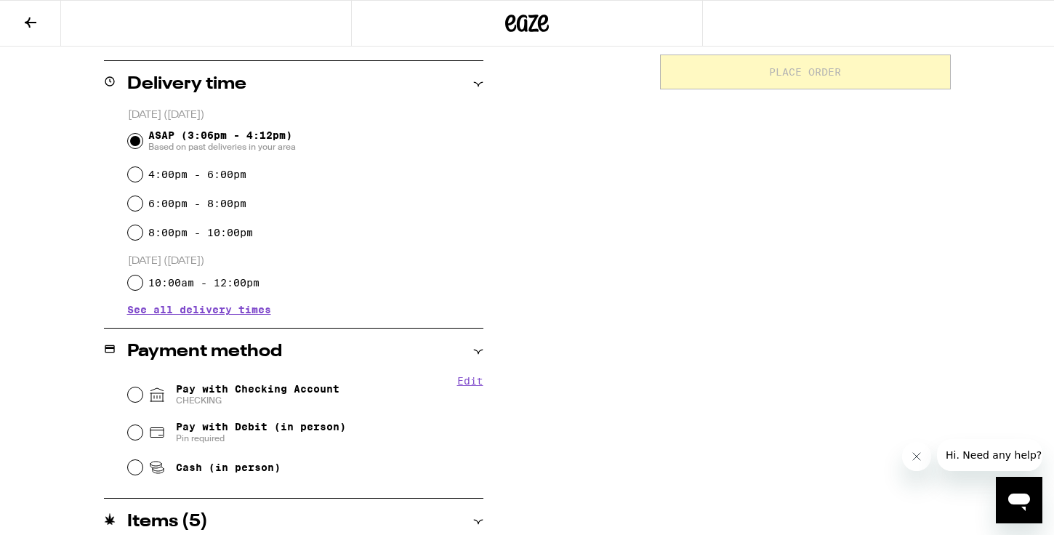
click at [287, 383] on span "Pay with Checking Account CHECKING" at bounding box center [258, 394] width 164 height 23
click at [142, 387] on input "Pay with Checking Account CHECKING" at bounding box center [135, 394] width 15 height 15
radio input "true"
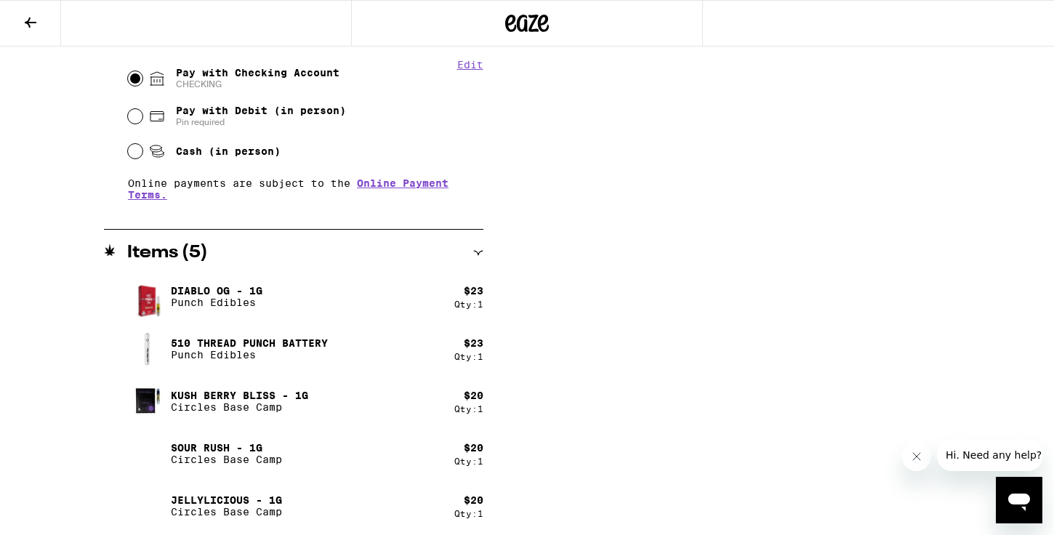
scroll to position [665, 0]
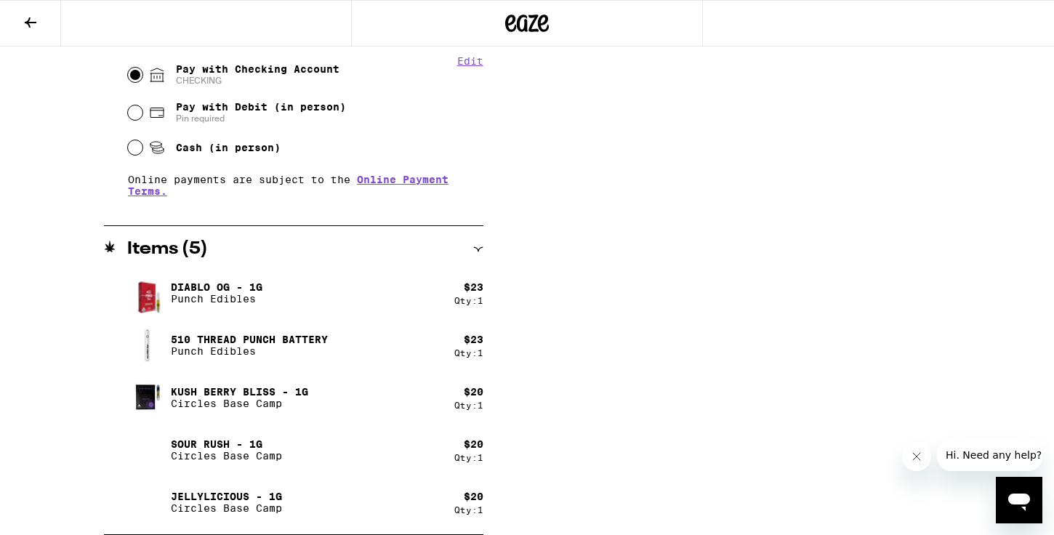
click at [922, 457] on button "Close message from company" at bounding box center [916, 456] width 29 height 29
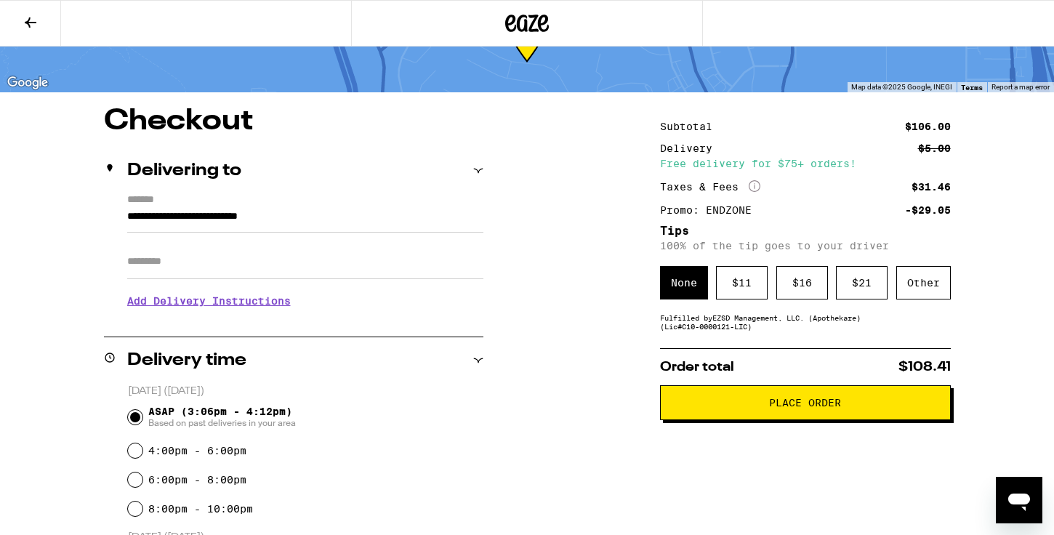
scroll to position [71, 0]
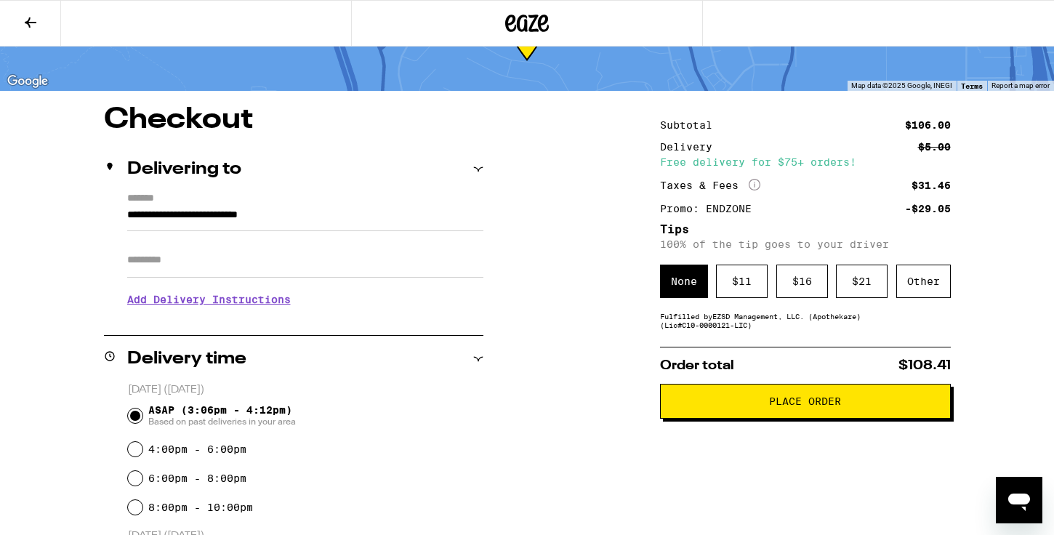
drag, startPoint x: 825, startPoint y: 405, endPoint x: 829, endPoint y: 331, distance: 73.5
click at [948, 286] on div "Other" at bounding box center [923, 281] width 55 height 33
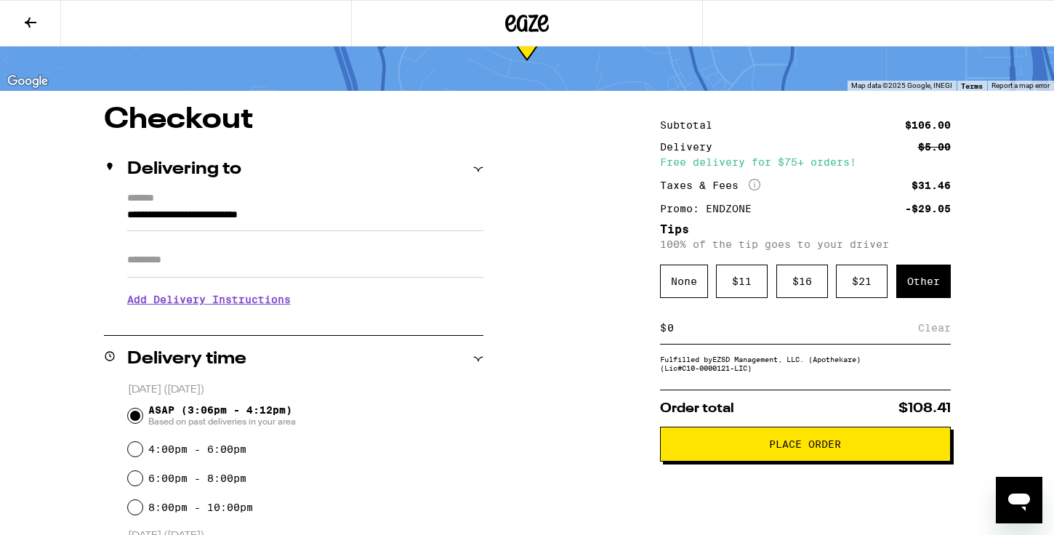
click at [755, 334] on input at bounding box center [793, 327] width 252 height 13
type input "5"
click at [767, 449] on span "Place Order" at bounding box center [805, 444] width 266 height 10
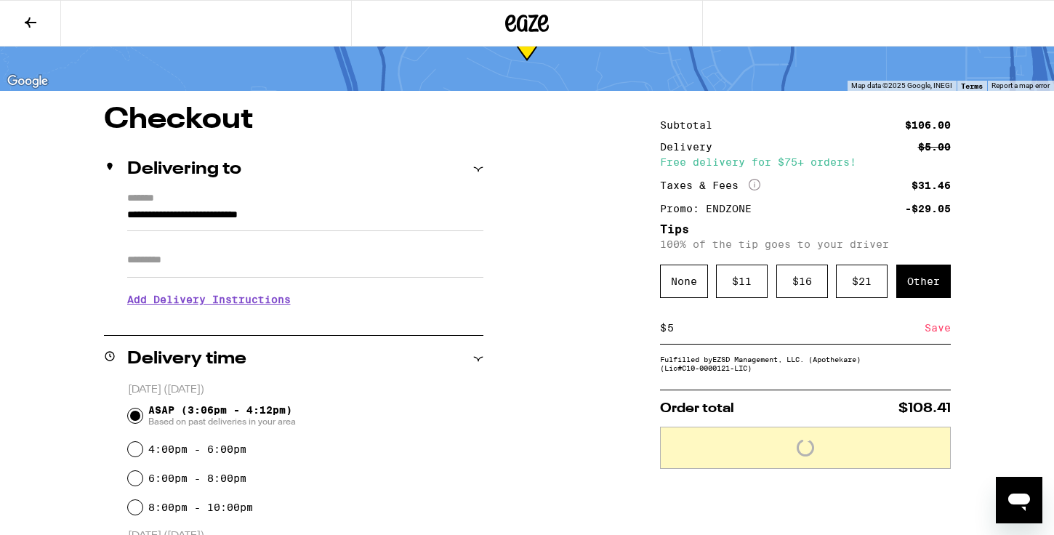
click at [937, 324] on div "Save" at bounding box center [938, 328] width 26 height 32
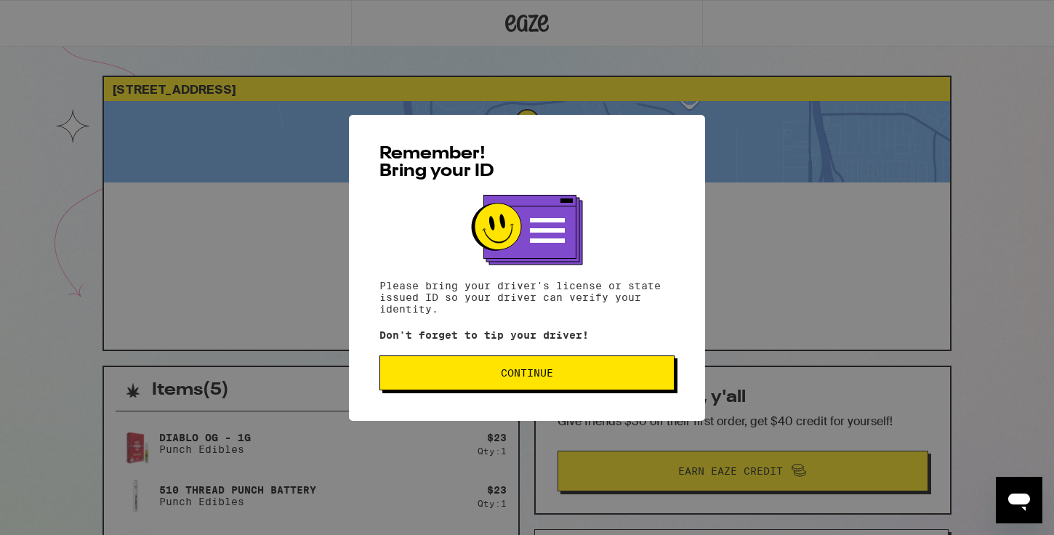
click at [554, 403] on div "Remember! Bring your ID Please bring your driver's license or state issued ID s…" at bounding box center [527, 268] width 356 height 306
click at [554, 390] on button "Continue" at bounding box center [526, 372] width 295 height 35
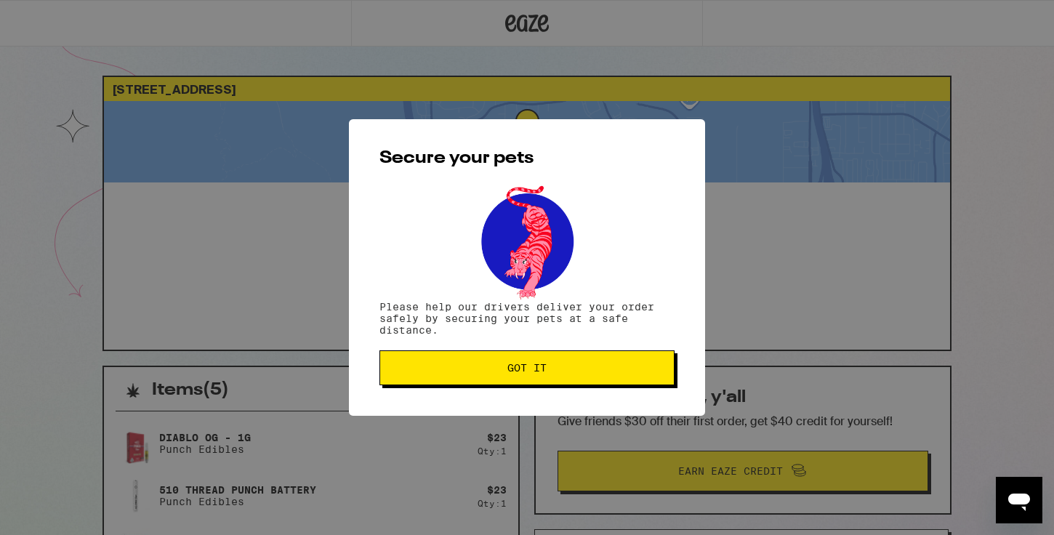
click at [552, 382] on button "Got it" at bounding box center [526, 367] width 295 height 35
